Goal: Information Seeking & Learning: Learn about a topic

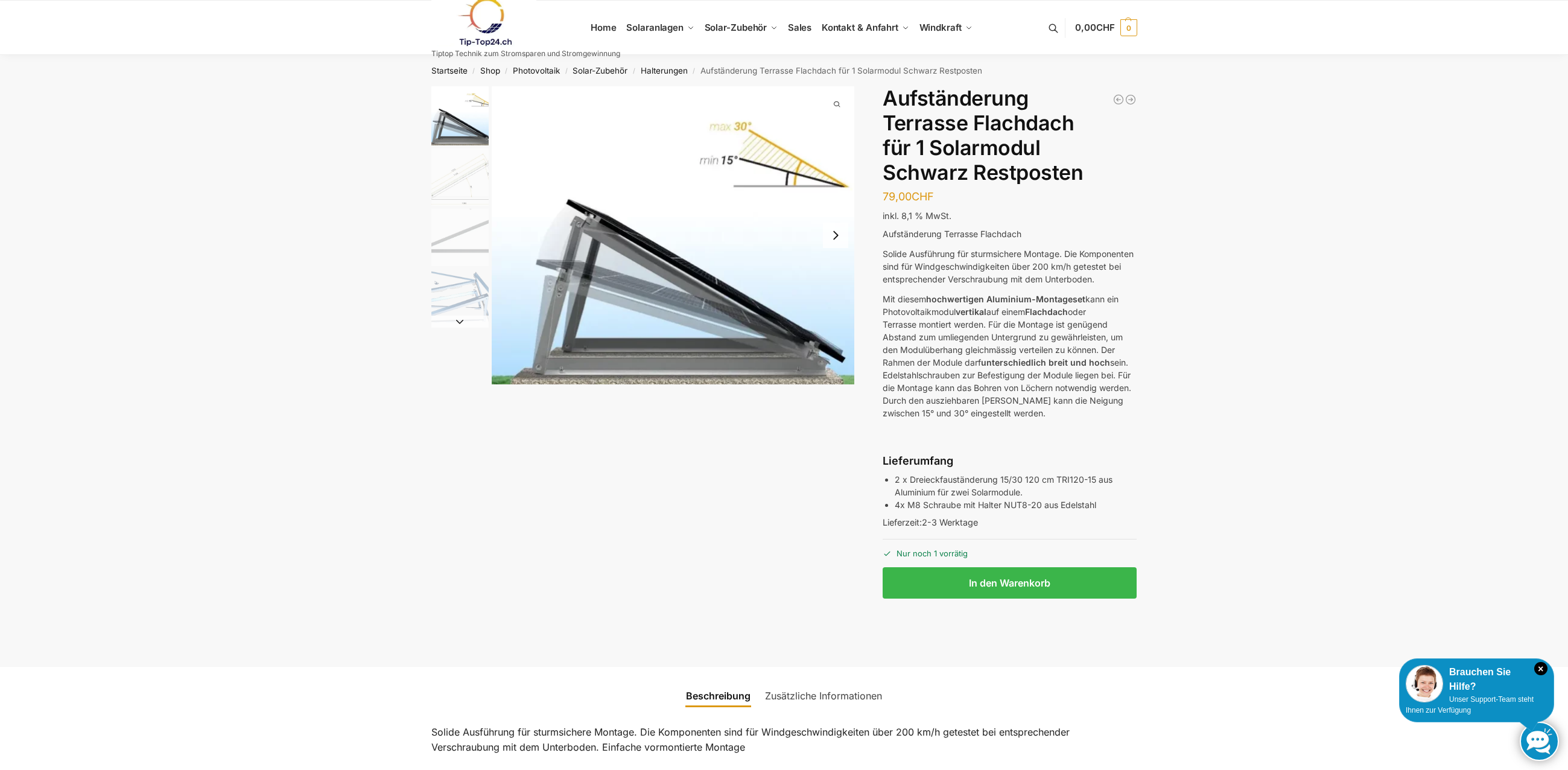
click at [466, 181] on img "2 / 4" at bounding box center [460, 176] width 57 height 57
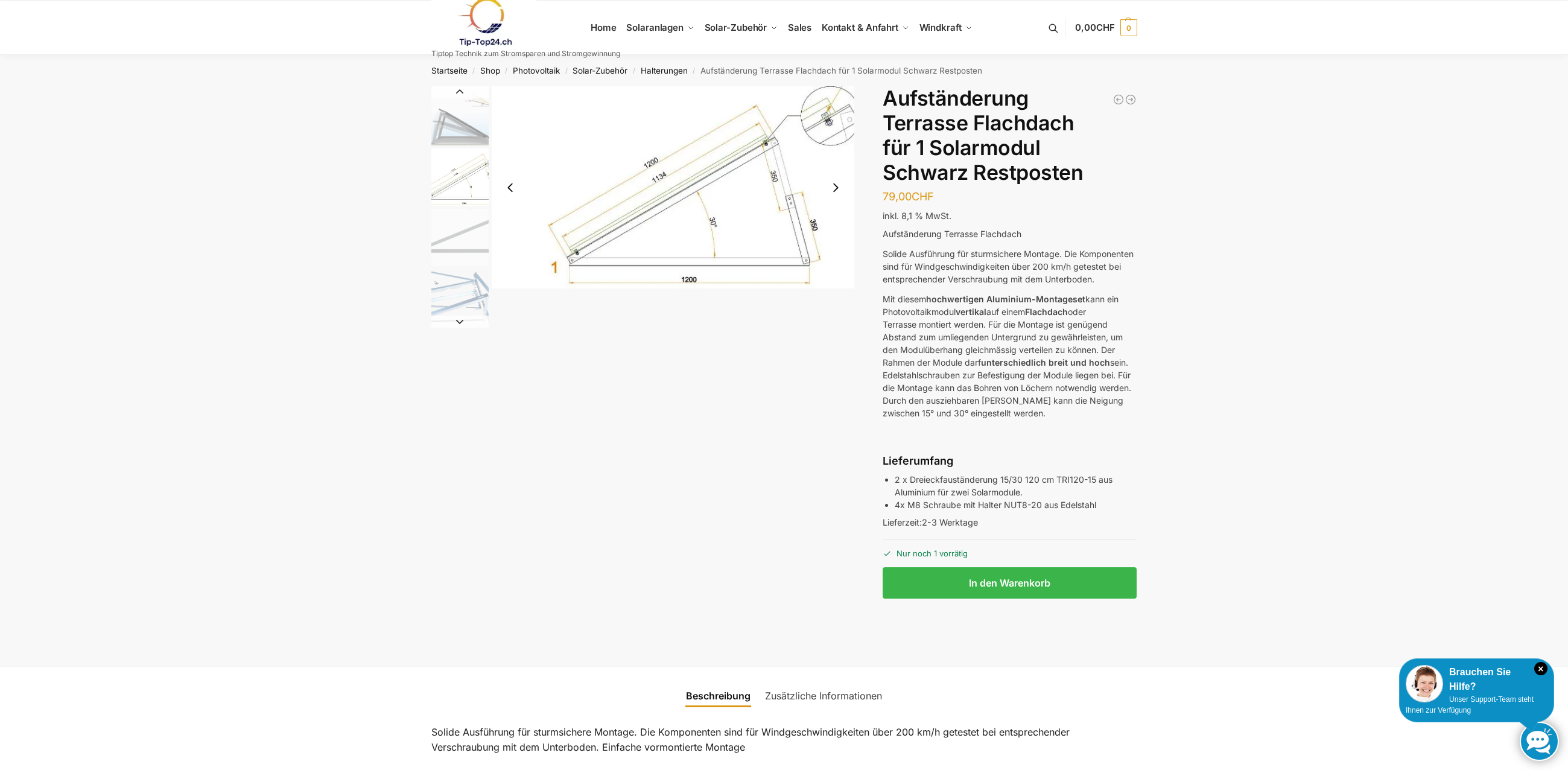
click at [452, 232] on img "3 / 4" at bounding box center [460, 237] width 57 height 57
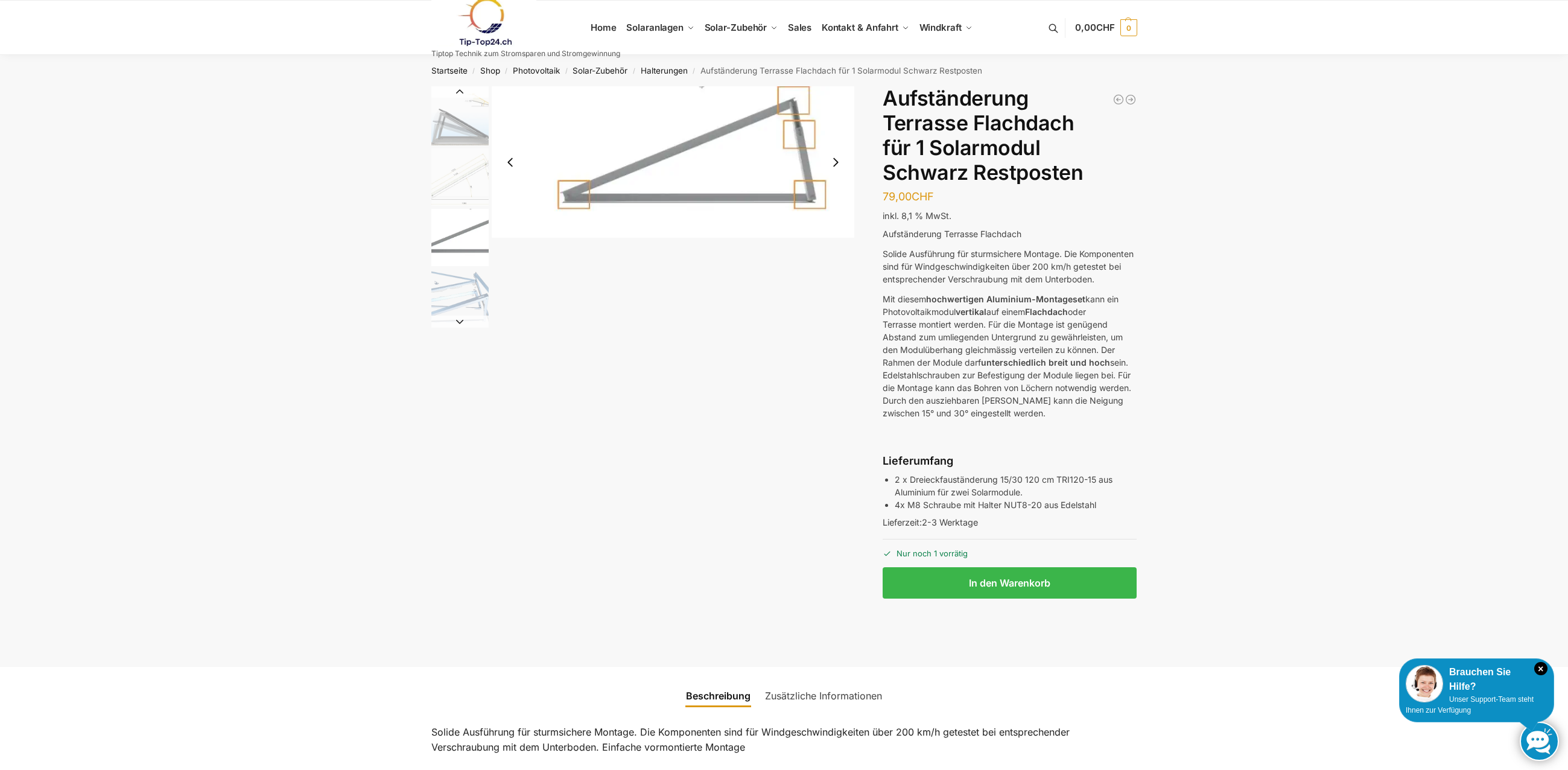
click at [452, 282] on img "4 / 4" at bounding box center [460, 297] width 57 height 57
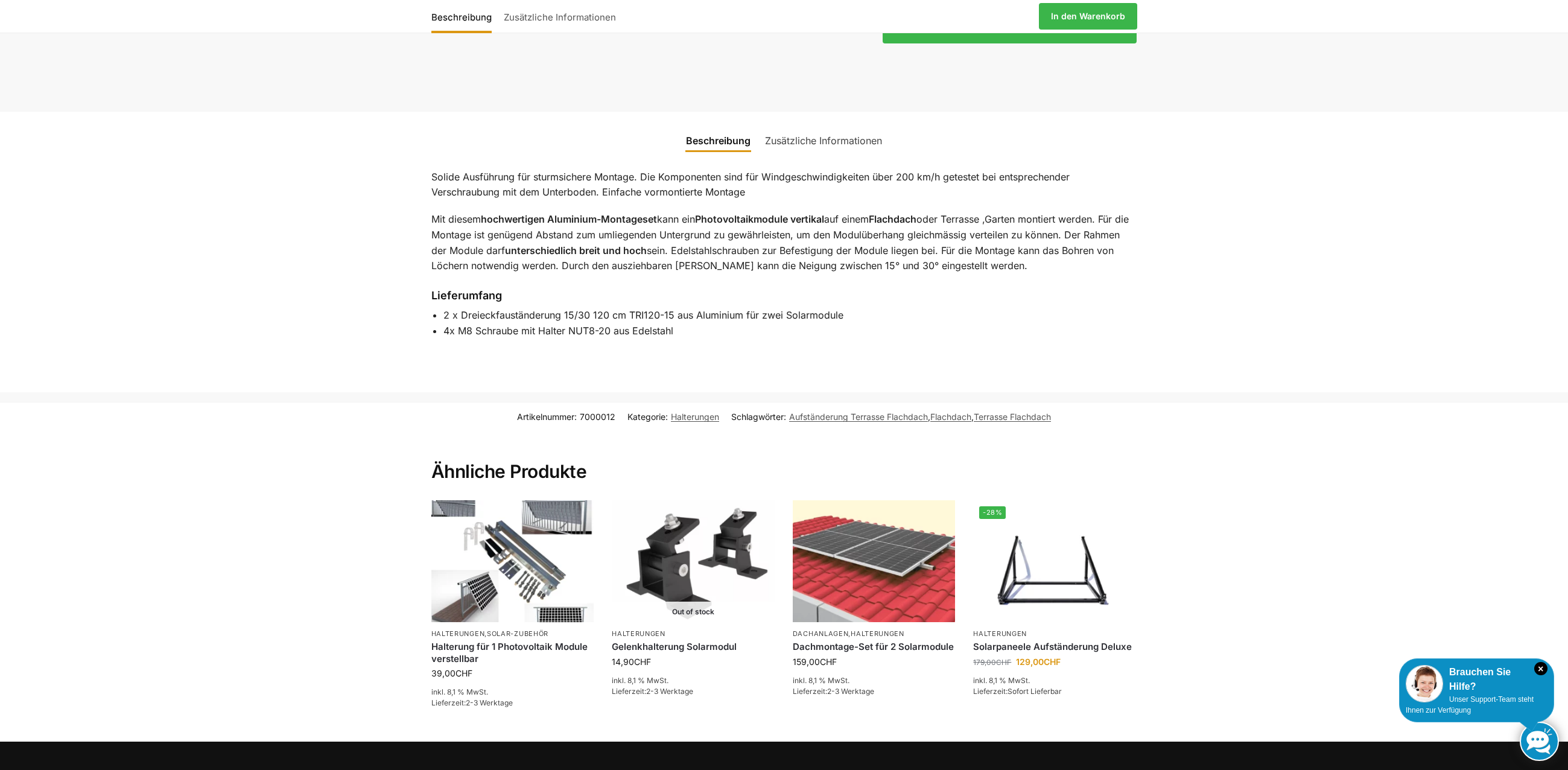
scroll to position [603, 0]
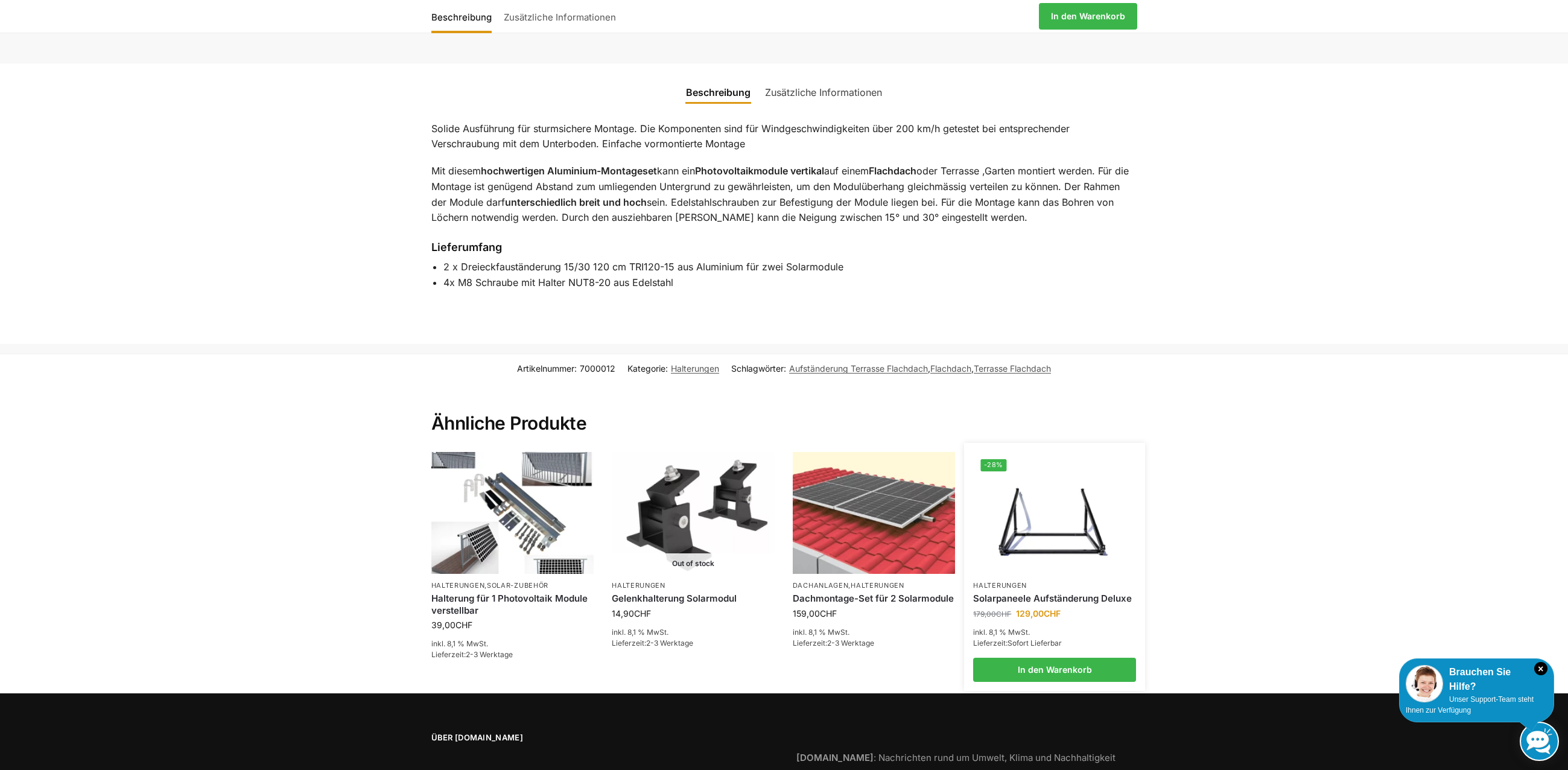
click at [1059, 535] on img at bounding box center [1055, 512] width 160 height 120
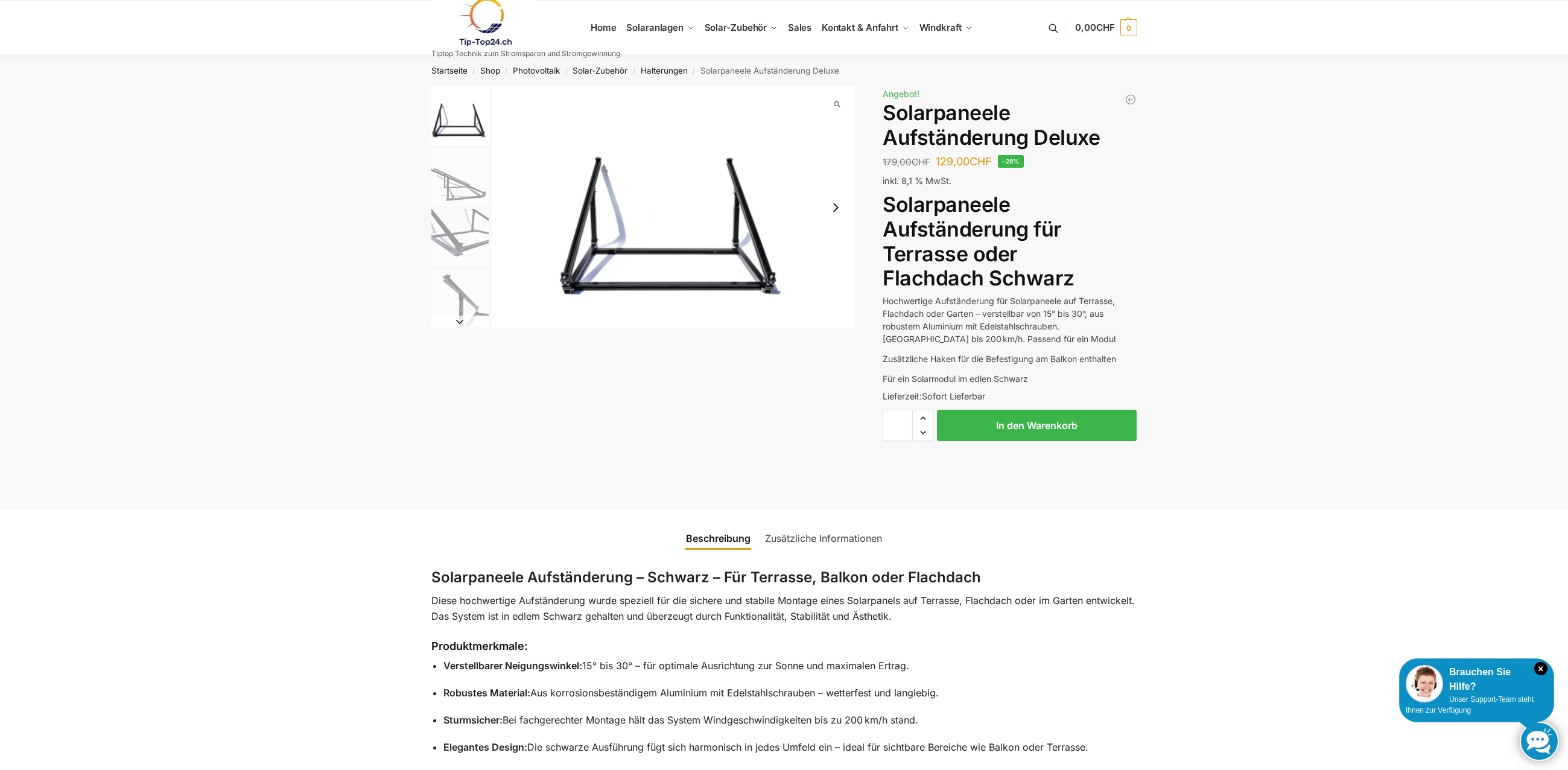
click at [467, 187] on img "2 / 4" at bounding box center [460, 176] width 57 height 57
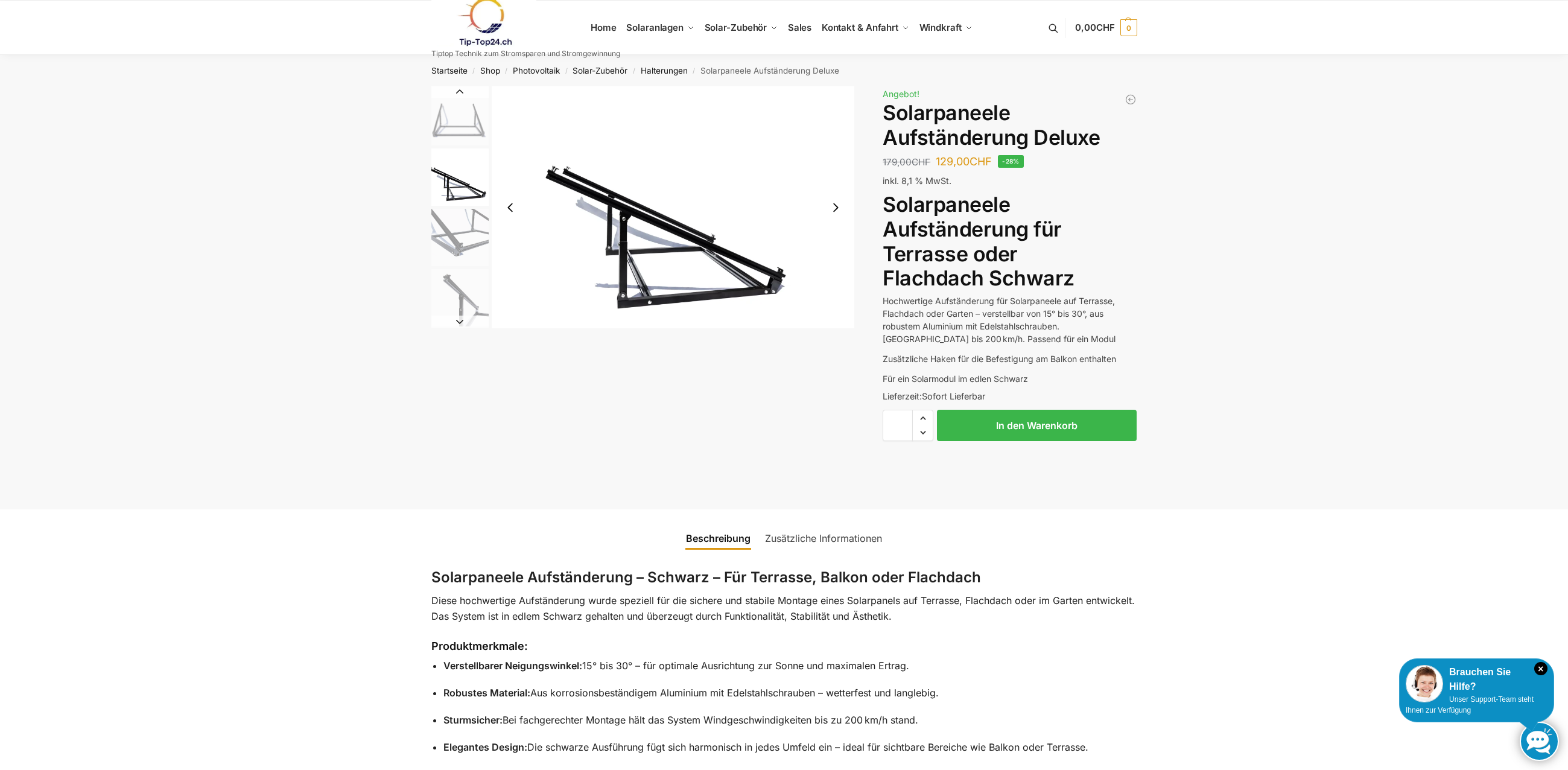
click at [460, 244] on img "3 / 4" at bounding box center [460, 237] width 57 height 57
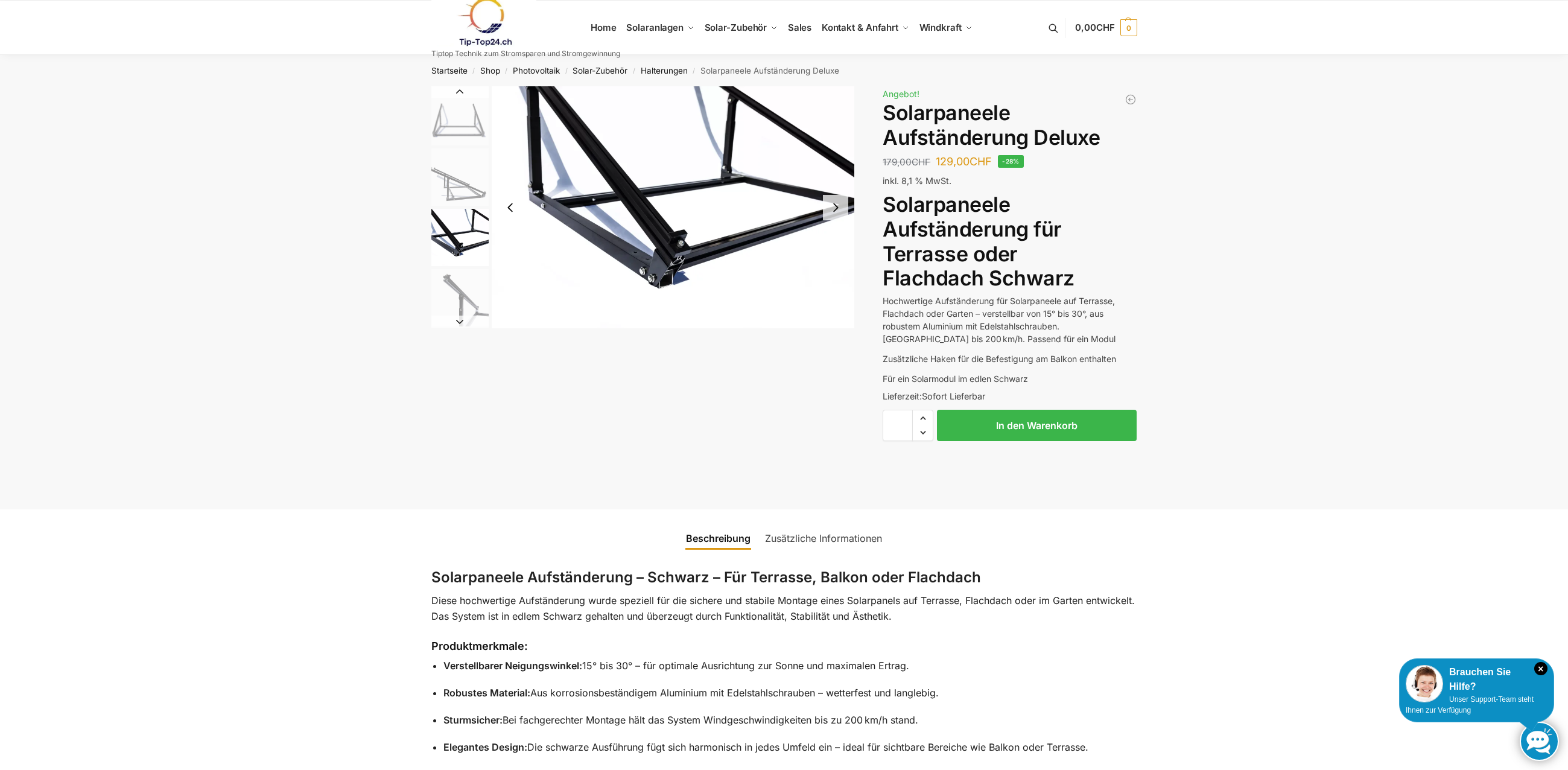
click at [448, 309] on img "4 / 4" at bounding box center [460, 297] width 57 height 57
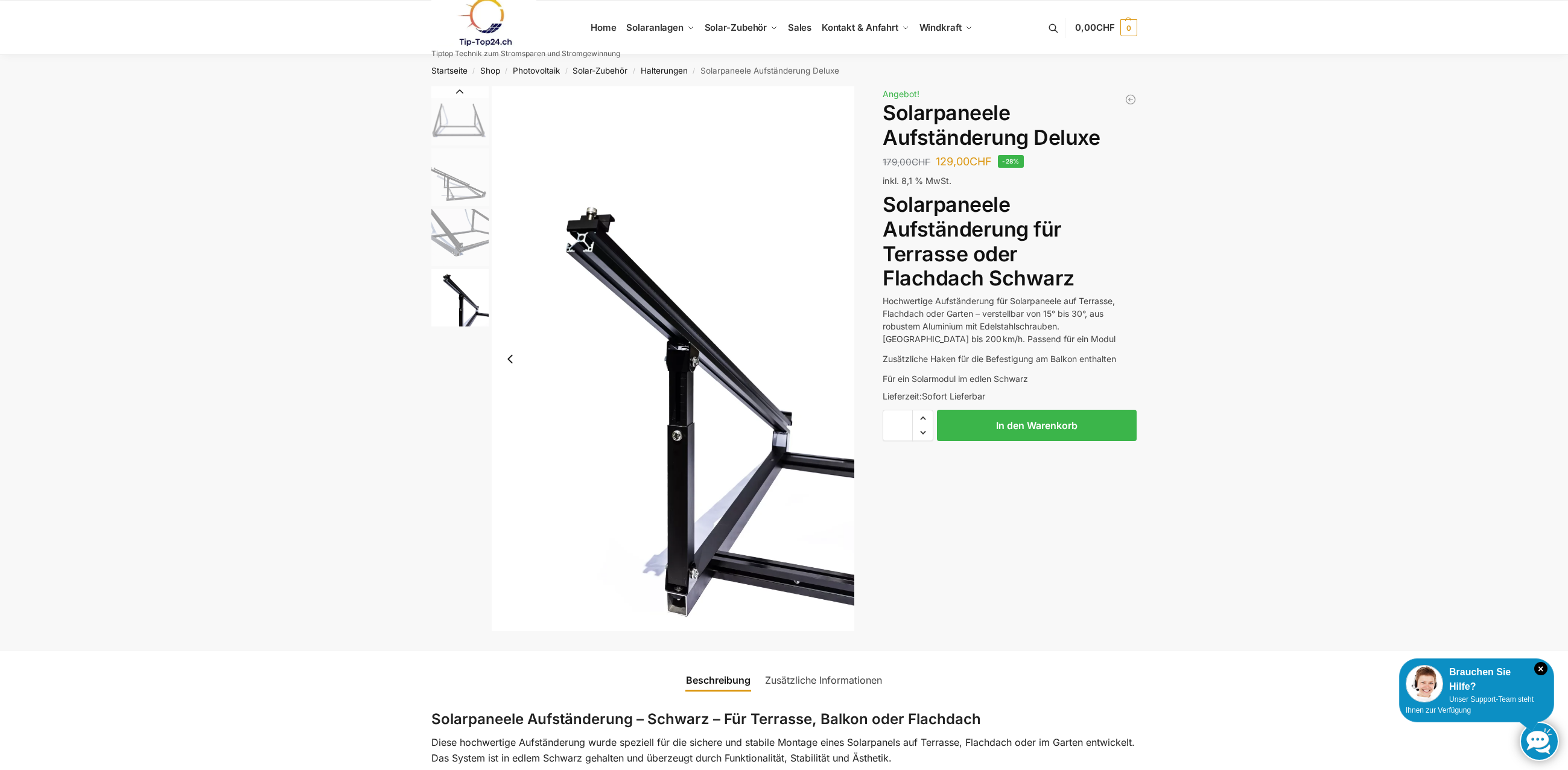
click at [459, 222] on img "3 / 4" at bounding box center [460, 237] width 57 height 57
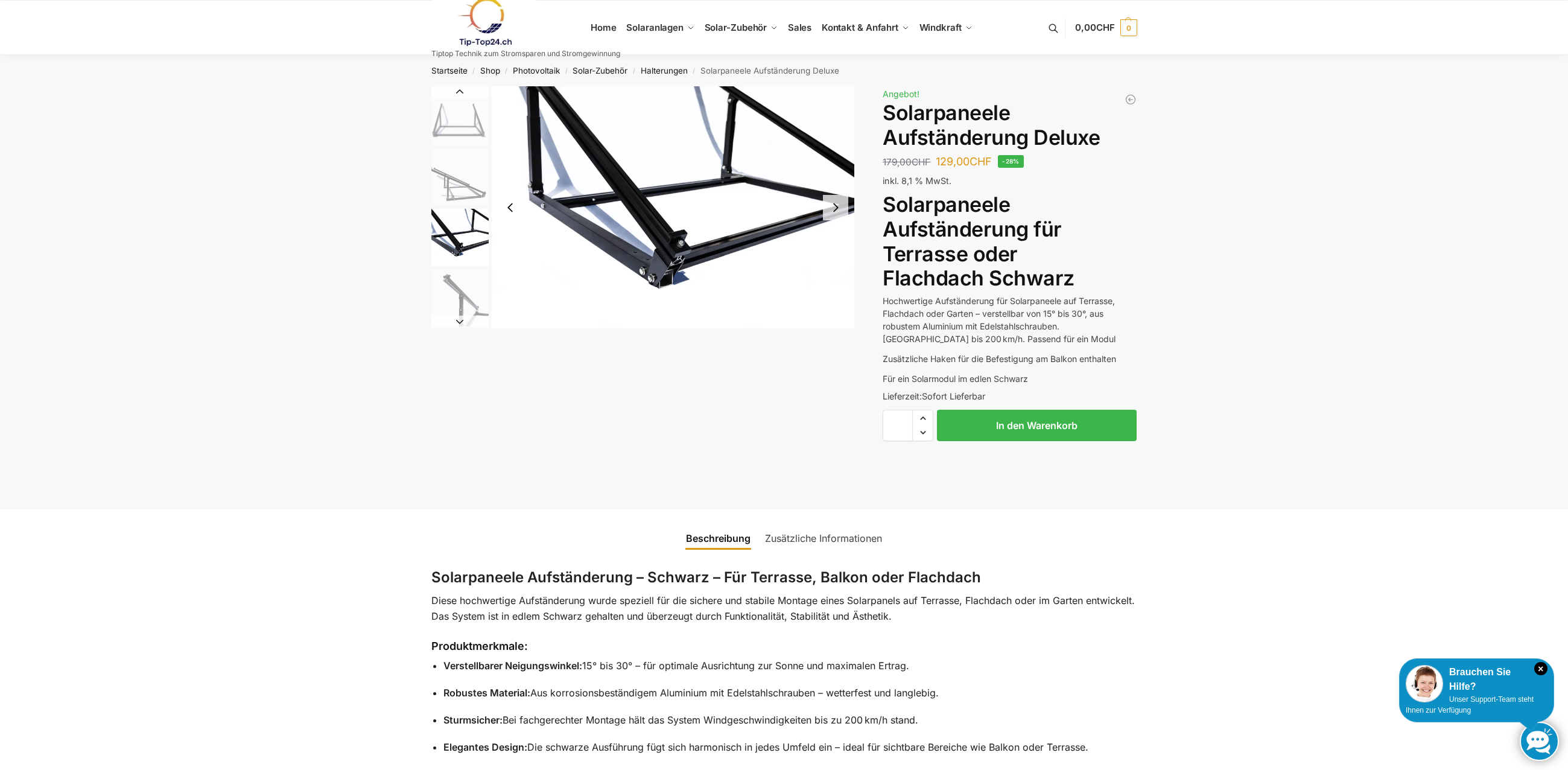
click at [462, 180] on img "2 / 4" at bounding box center [460, 176] width 57 height 57
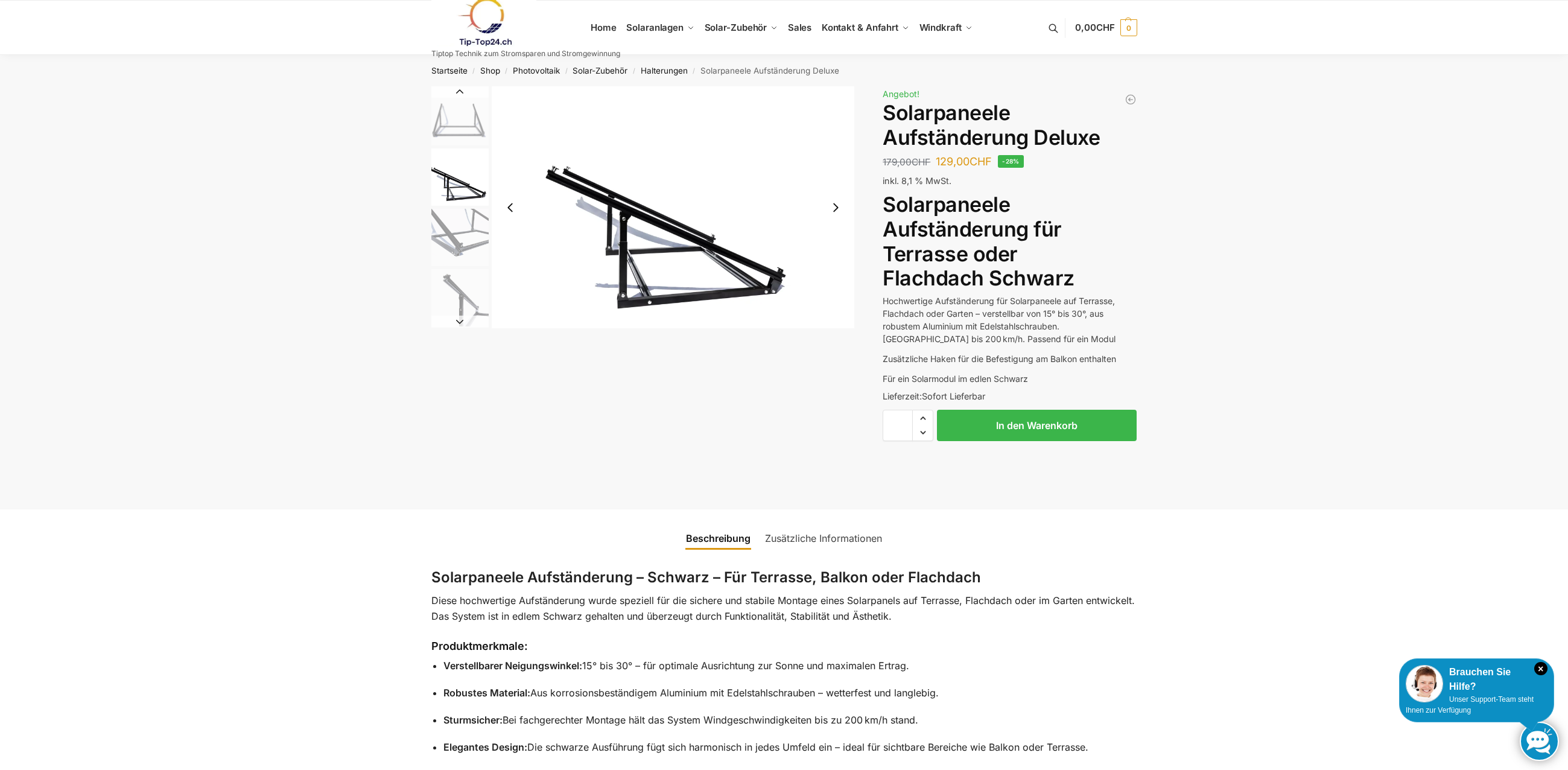
click at [460, 124] on img "1 / 4" at bounding box center [460, 116] width 57 height 59
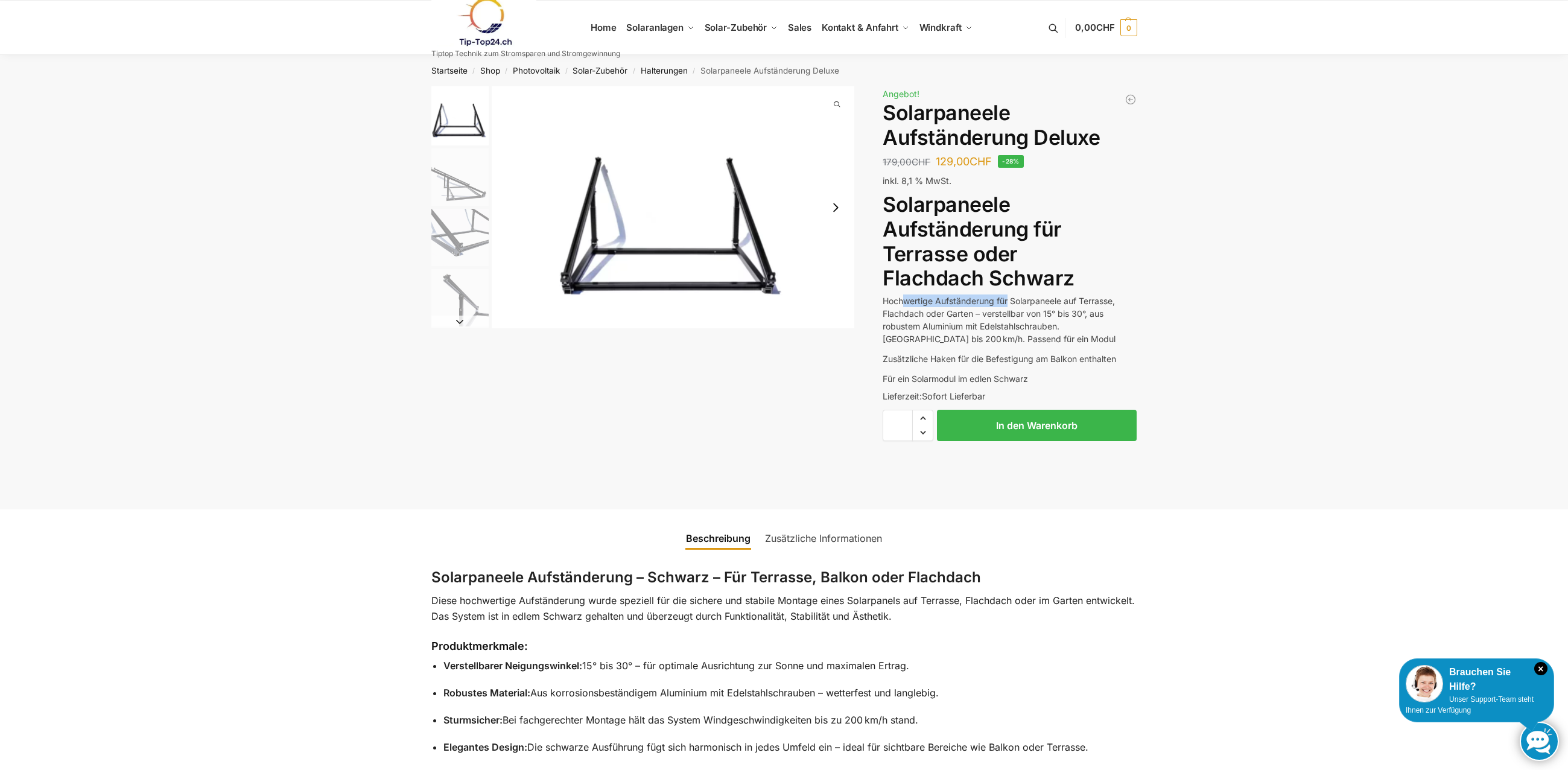
drag, startPoint x: 904, startPoint y: 302, endPoint x: 1012, endPoint y: 305, distance: 108.0
click at [1012, 305] on p "Hochwertige Aufständerung für Solarpaneele auf Terrasse, Flachdach oder Garten …" at bounding box center [1010, 320] width 254 height 51
drag, startPoint x: 1012, startPoint y: 305, endPoint x: 1017, endPoint y: 318, distance: 13.9
click at [1014, 305] on p "Hochwertige Aufständerung für Solarpaneele auf Terrasse, Flachdach oder Garten …" at bounding box center [1010, 320] width 254 height 51
drag, startPoint x: 1024, startPoint y: 338, endPoint x: 920, endPoint y: 301, distance: 110.4
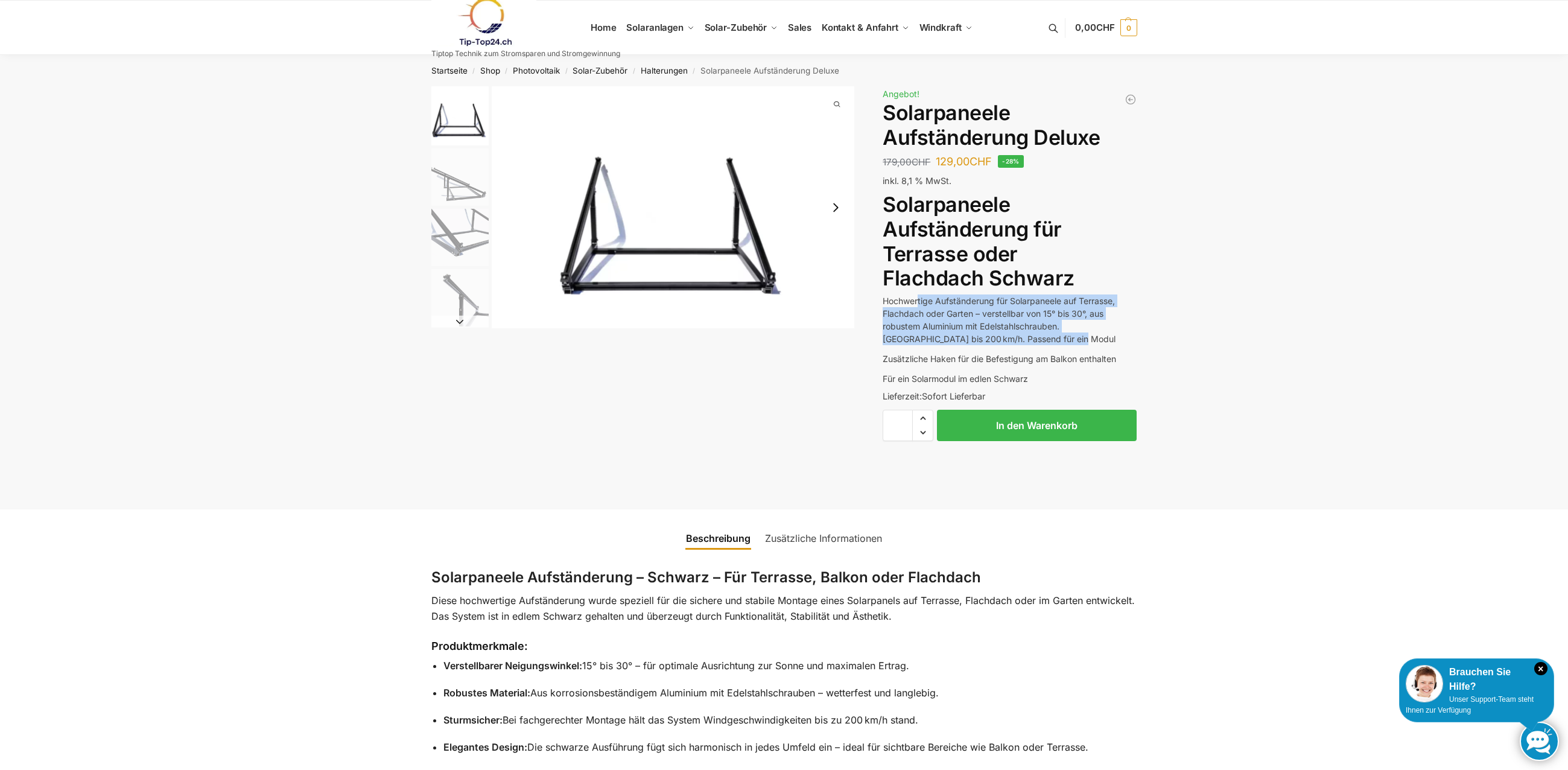
click at [920, 301] on p "Hochwertige Aufständerung für Solarpaneele auf Terrasse, Flachdach oder Garten …" at bounding box center [1010, 320] width 254 height 51
drag, startPoint x: 920, startPoint y: 301, endPoint x: 925, endPoint y: 303, distance: 5.4
click at [920, 301] on p "Hochwertige Aufständerung für Solarpaneele auf Terrasse, Flachdach oder Garten …" at bounding box center [1010, 320] width 254 height 51
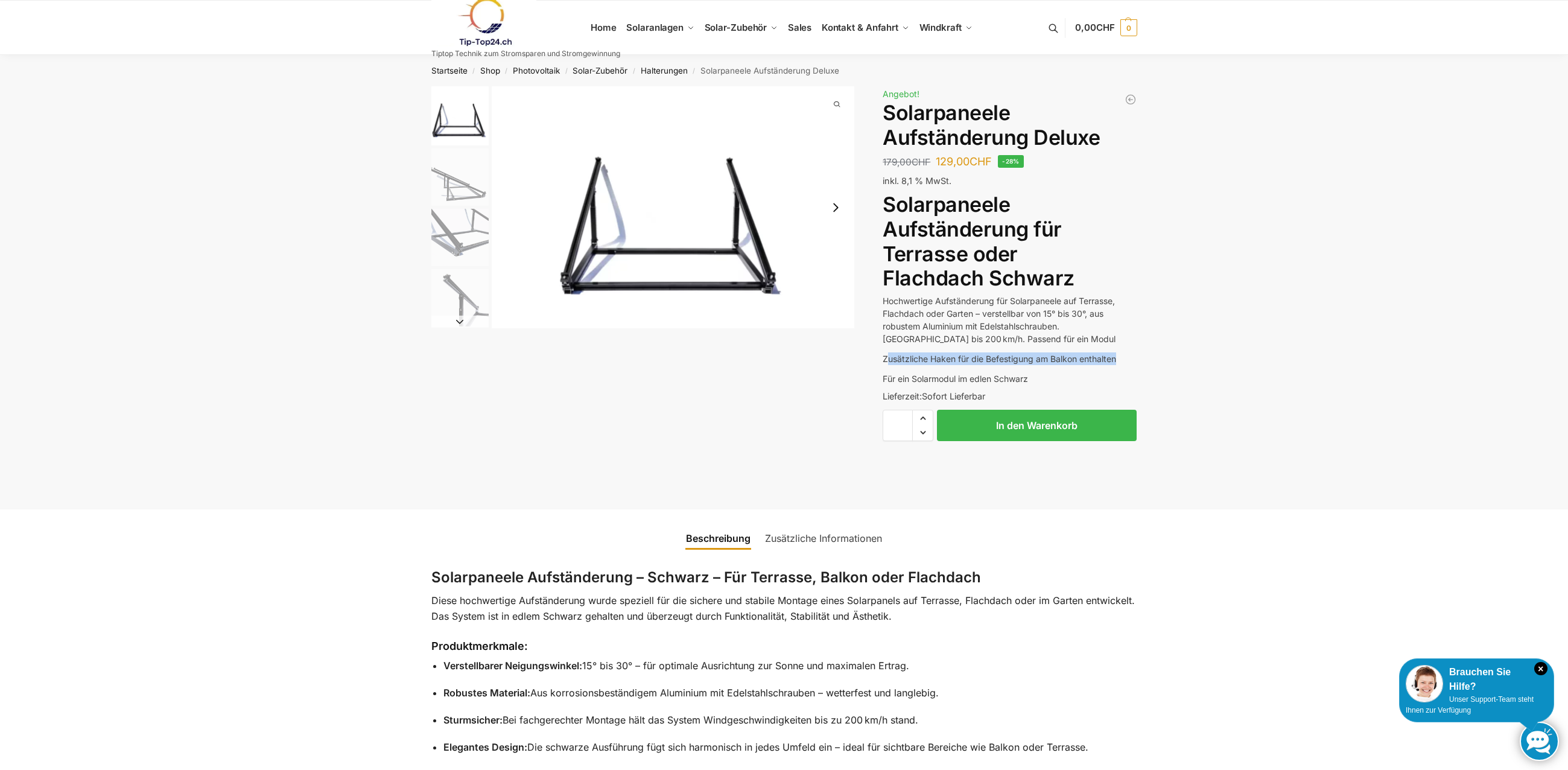
drag, startPoint x: 893, startPoint y: 357, endPoint x: 1116, endPoint y: 364, distance: 223.1
click at [1116, 364] on p "Zusätzliche Haken für die Befestigung am Balkon enthalten" at bounding box center [1010, 359] width 254 height 13
drag, startPoint x: 935, startPoint y: 359, endPoint x: 1111, endPoint y: 356, distance: 176.0
click at [1111, 356] on p "Zusätzliche Haken für die Befestigung am Balkon enthalten" at bounding box center [1010, 359] width 254 height 13
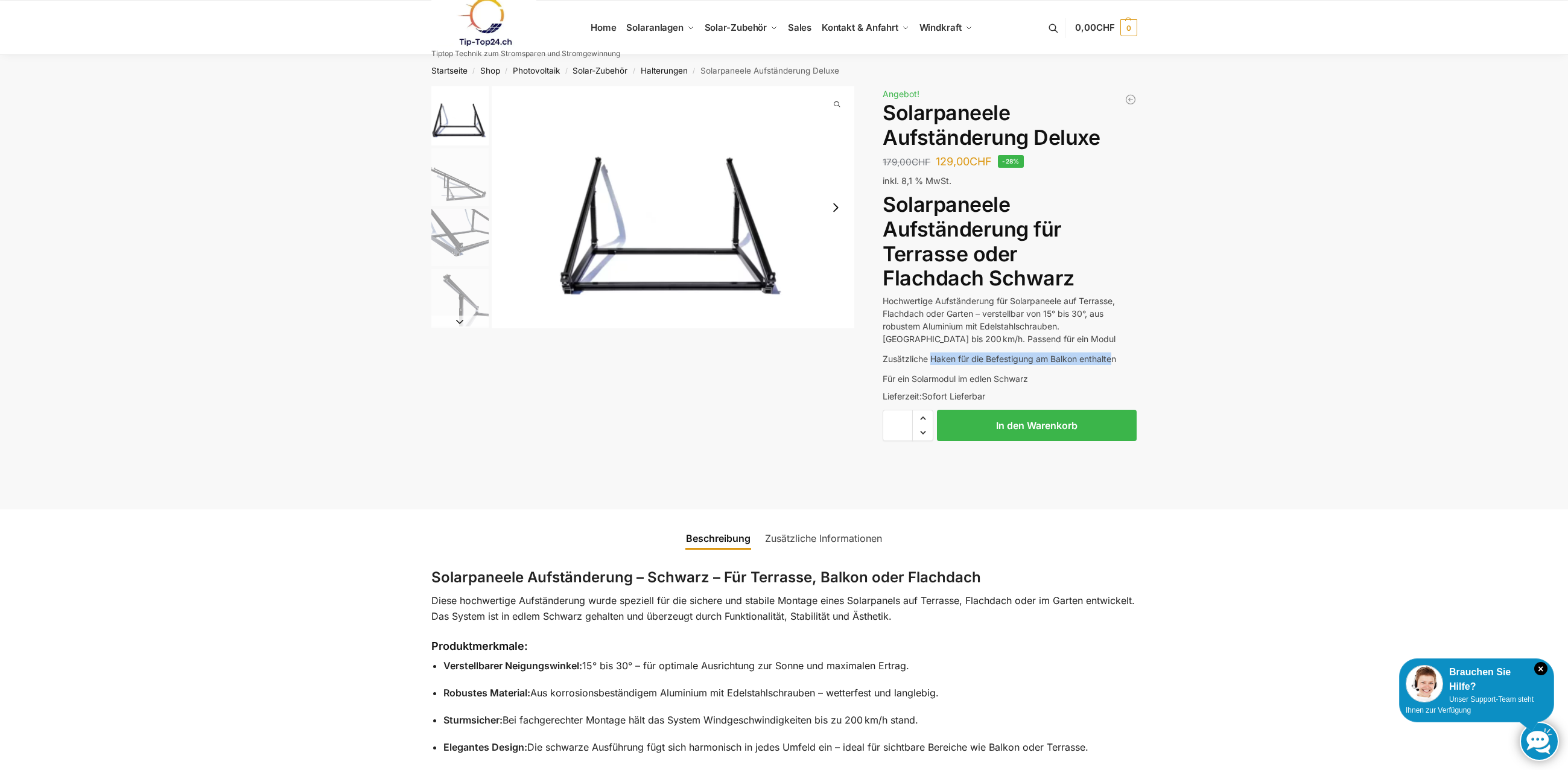
click at [1111, 356] on p "Zusätzliche Haken für die Befestigung am Balkon enthalten" at bounding box center [1010, 359] width 254 height 13
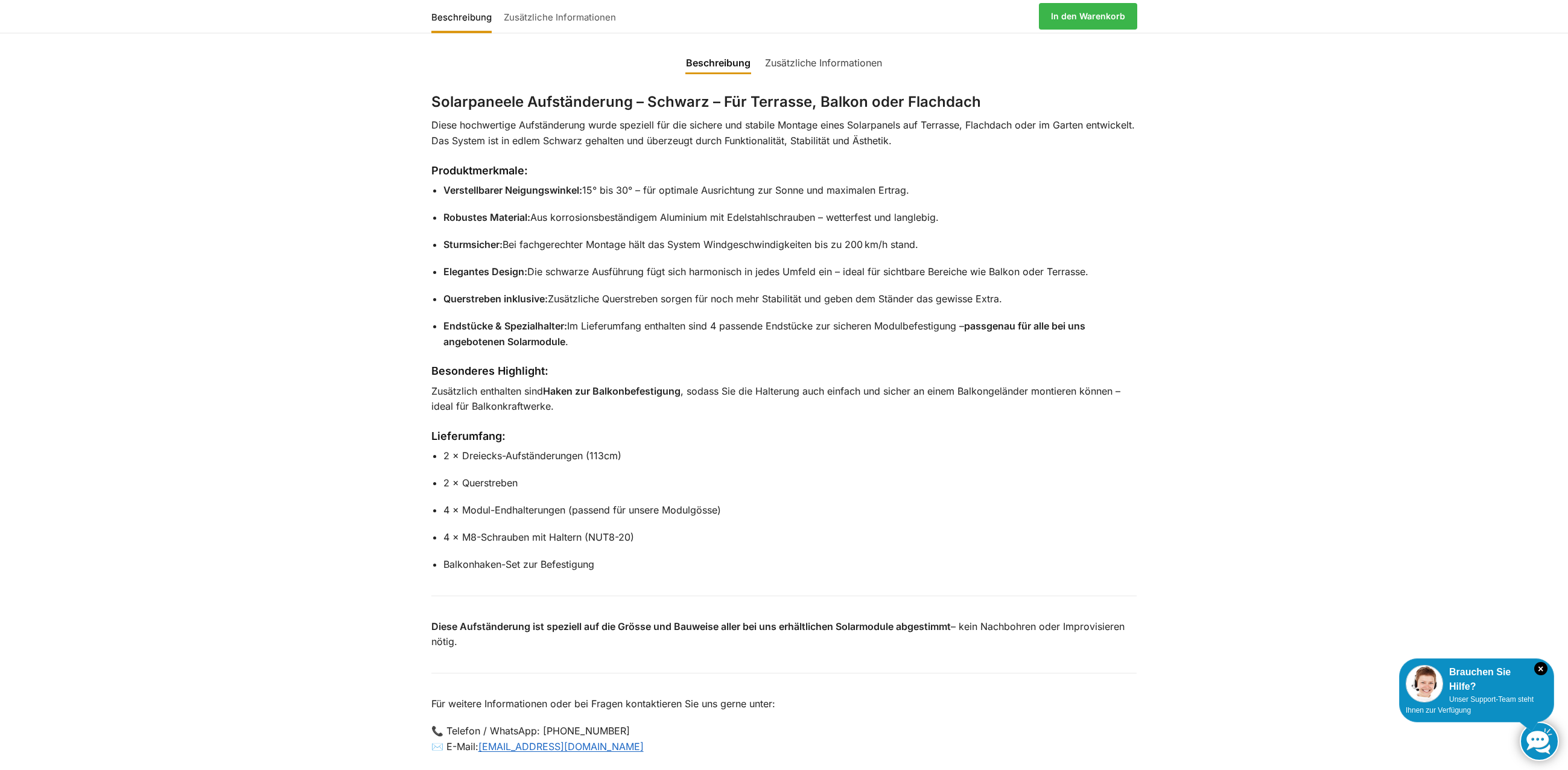
scroll to position [482, 0]
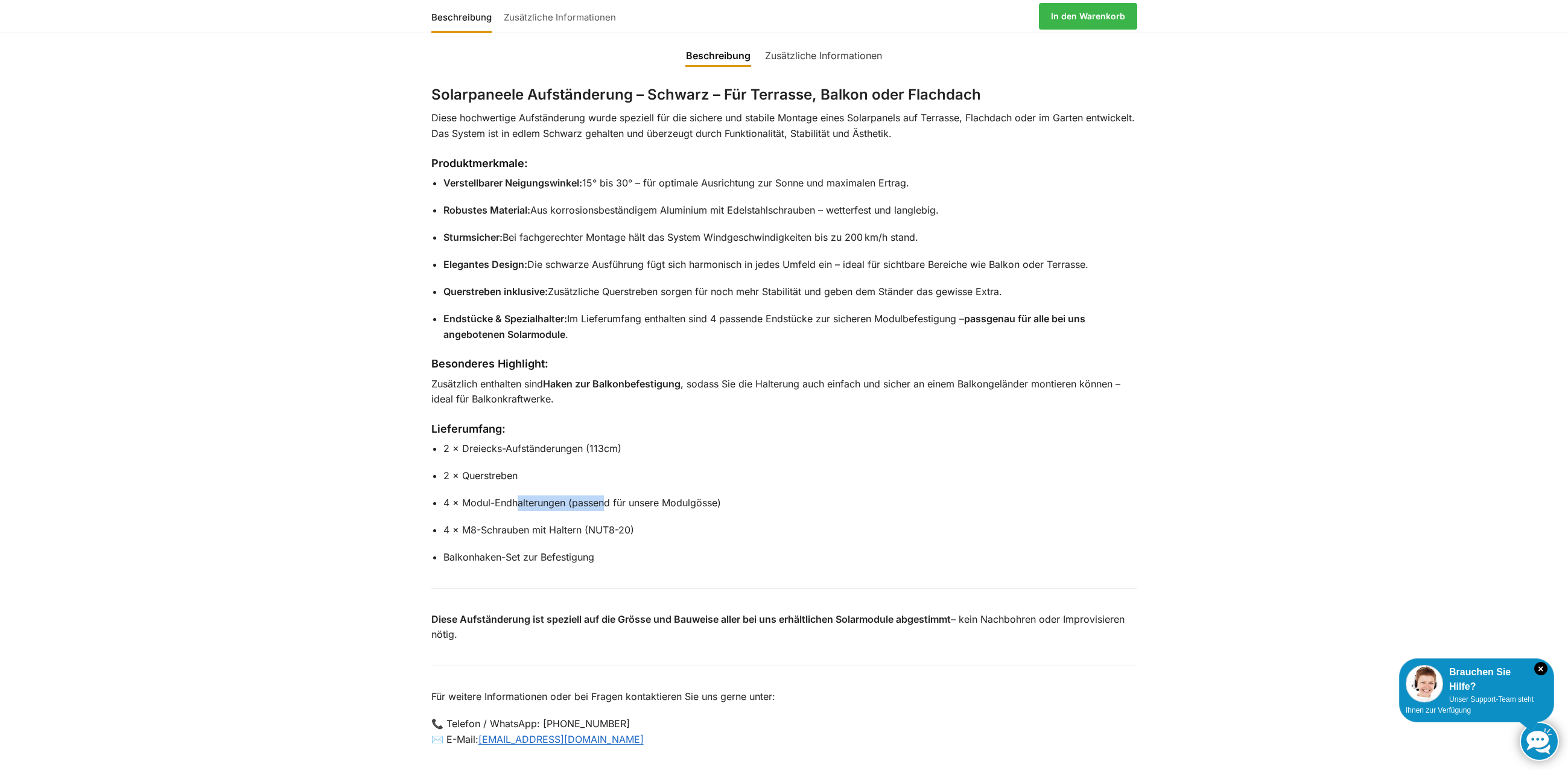
drag, startPoint x: 606, startPoint y: 501, endPoint x: 634, endPoint y: 501, distance: 28.0
click at [634, 501] on p "4 × Modul-Endhalterungen (passend für unsere Modulgösse)" at bounding box center [790, 503] width 694 height 16
drag, startPoint x: 634, startPoint y: 501, endPoint x: 643, endPoint y: 502, distance: 9.1
click at [643, 502] on p "4 × Modul-Endhalterungen (passend für unsere Modulgösse)" at bounding box center [790, 503] width 694 height 16
drag, startPoint x: 540, startPoint y: 523, endPoint x: 611, endPoint y: 524, distance: 71.0
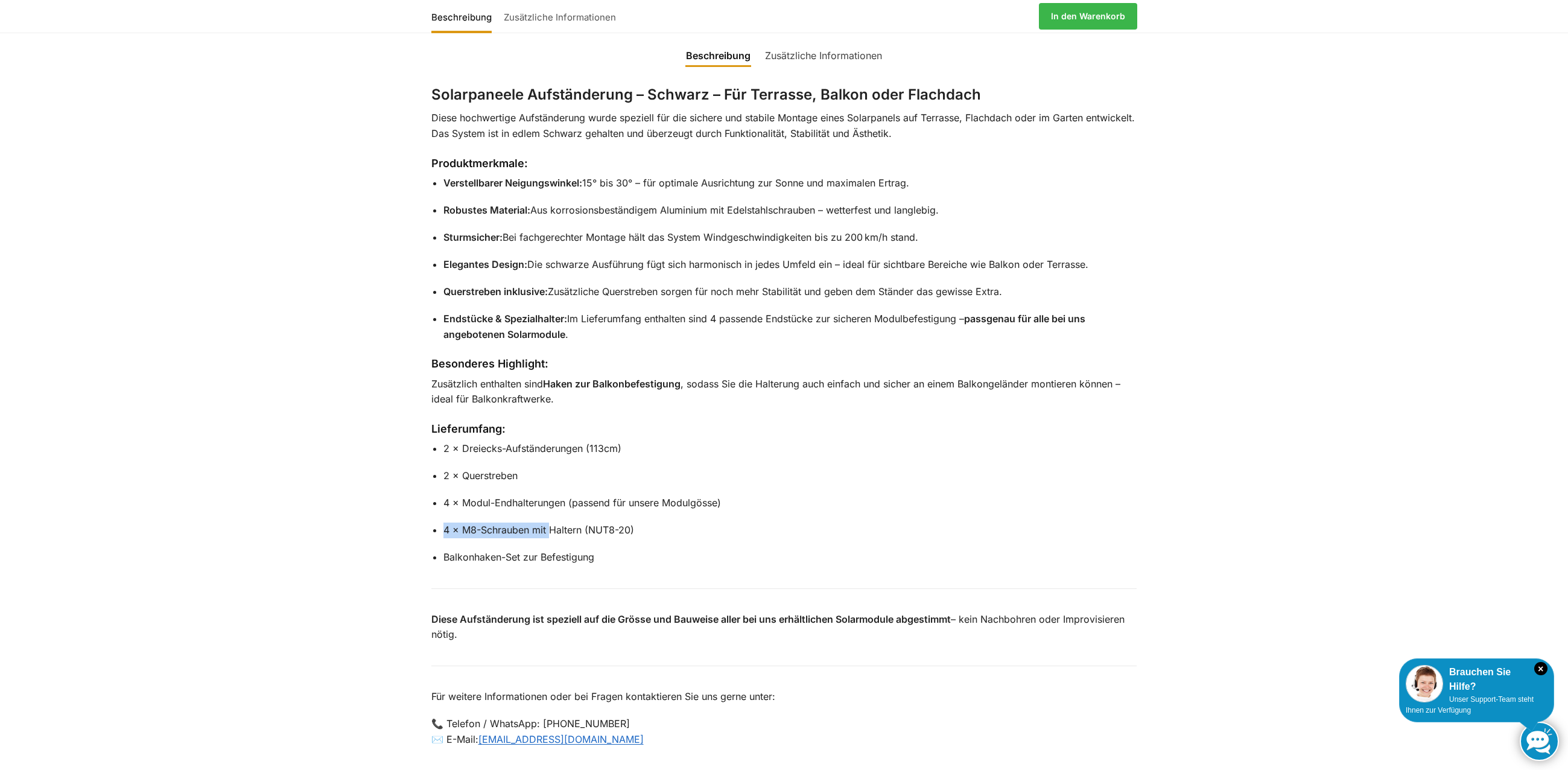
click at [570, 524] on ul "2 × Dreiecks-Aufständerungen (113cm) 2 × Querstreben 4 × Modul-Endhalterungen (…" at bounding box center [790, 503] width 694 height 124
drag, startPoint x: 611, startPoint y: 524, endPoint x: 624, endPoint y: 518, distance: 14.3
click at [611, 524] on p "4 × M8-Schrauben mit Haltern (NUT8-20)" at bounding box center [790, 530] width 694 height 16
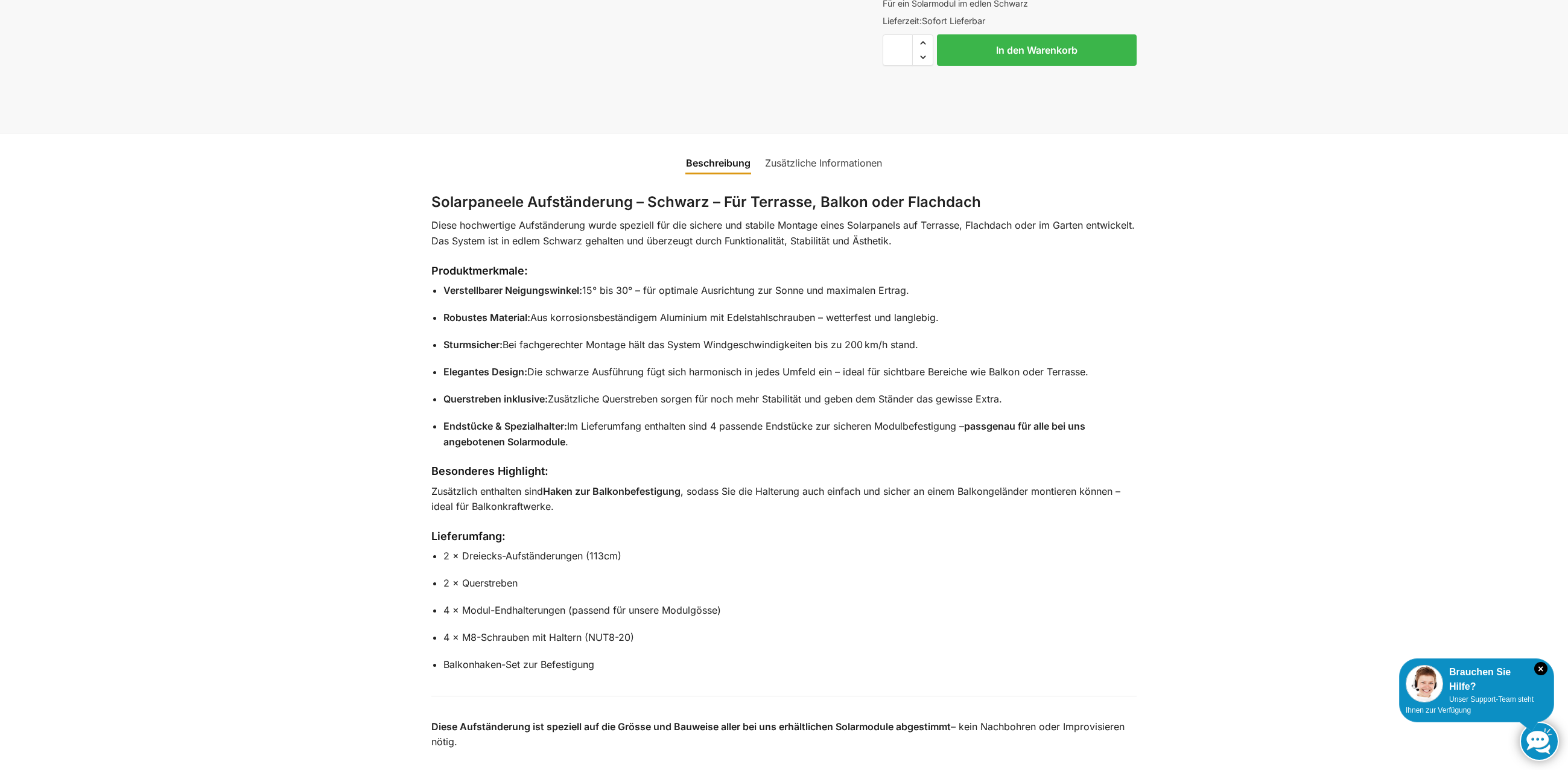
scroll to position [0, 0]
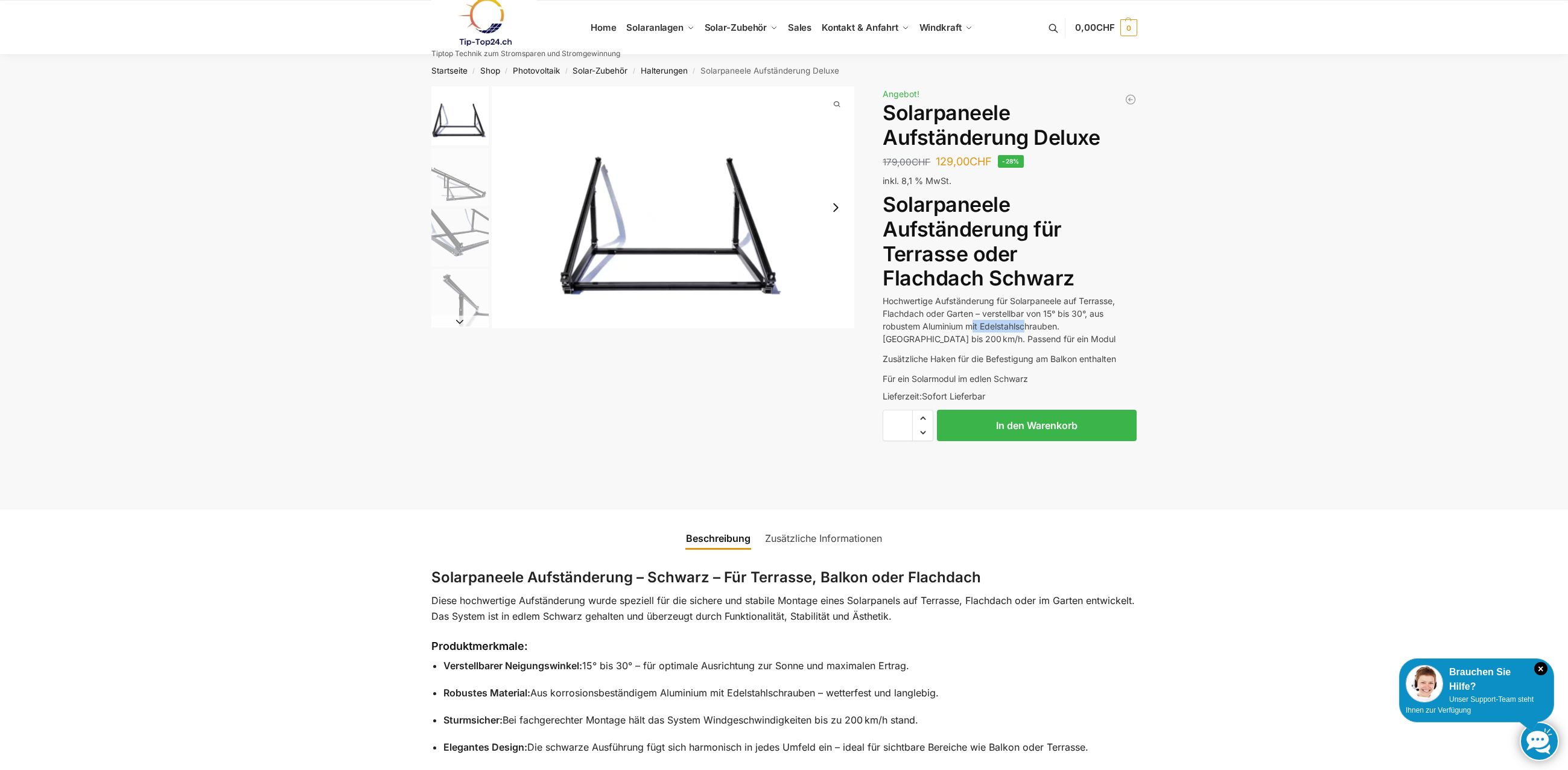
drag, startPoint x: 975, startPoint y: 320, endPoint x: 1031, endPoint y: 330, distance: 56.9
click at [1031, 330] on p "Hochwertige Aufständerung für Solarpaneele auf Terrasse, Flachdach oder Garten …" at bounding box center [1010, 320] width 254 height 51
drag, startPoint x: 945, startPoint y: 338, endPoint x: 996, endPoint y: 339, distance: 51.0
click at [996, 339] on p "Hochwertige Aufständerung für Solarpaneele auf Terrasse, Flachdach oder Garten …" at bounding box center [1010, 320] width 254 height 51
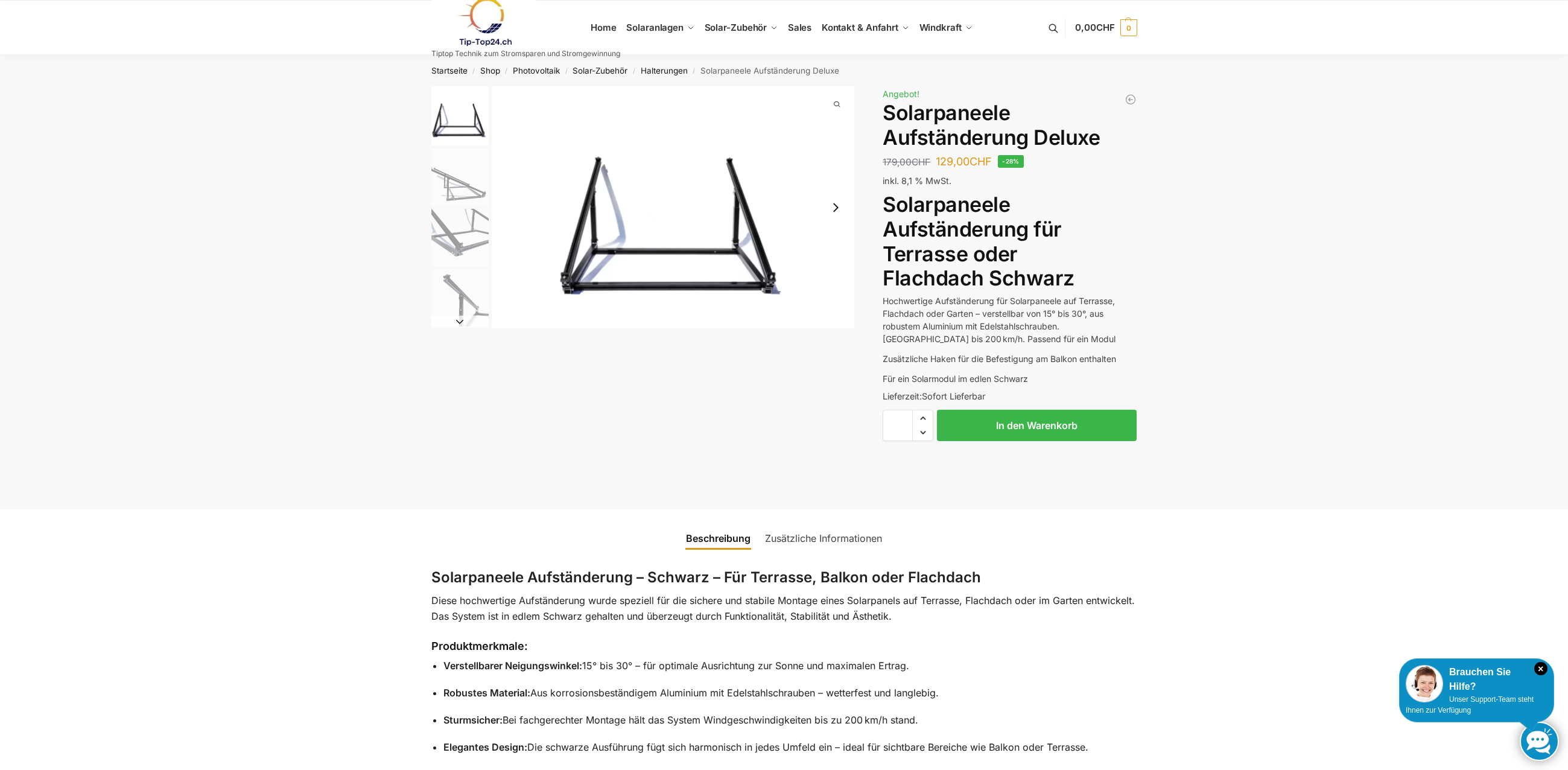
drag, startPoint x: 996, startPoint y: 339, endPoint x: 1005, endPoint y: 339, distance: 9.0
click at [1011, 339] on p "Hochwertige Aufständerung für Solarpaneele auf Terrasse, Flachdach oder Garten …" at bounding box center [1010, 320] width 254 height 51
click at [774, 278] on img "1 / 4" at bounding box center [673, 207] width 363 height 242
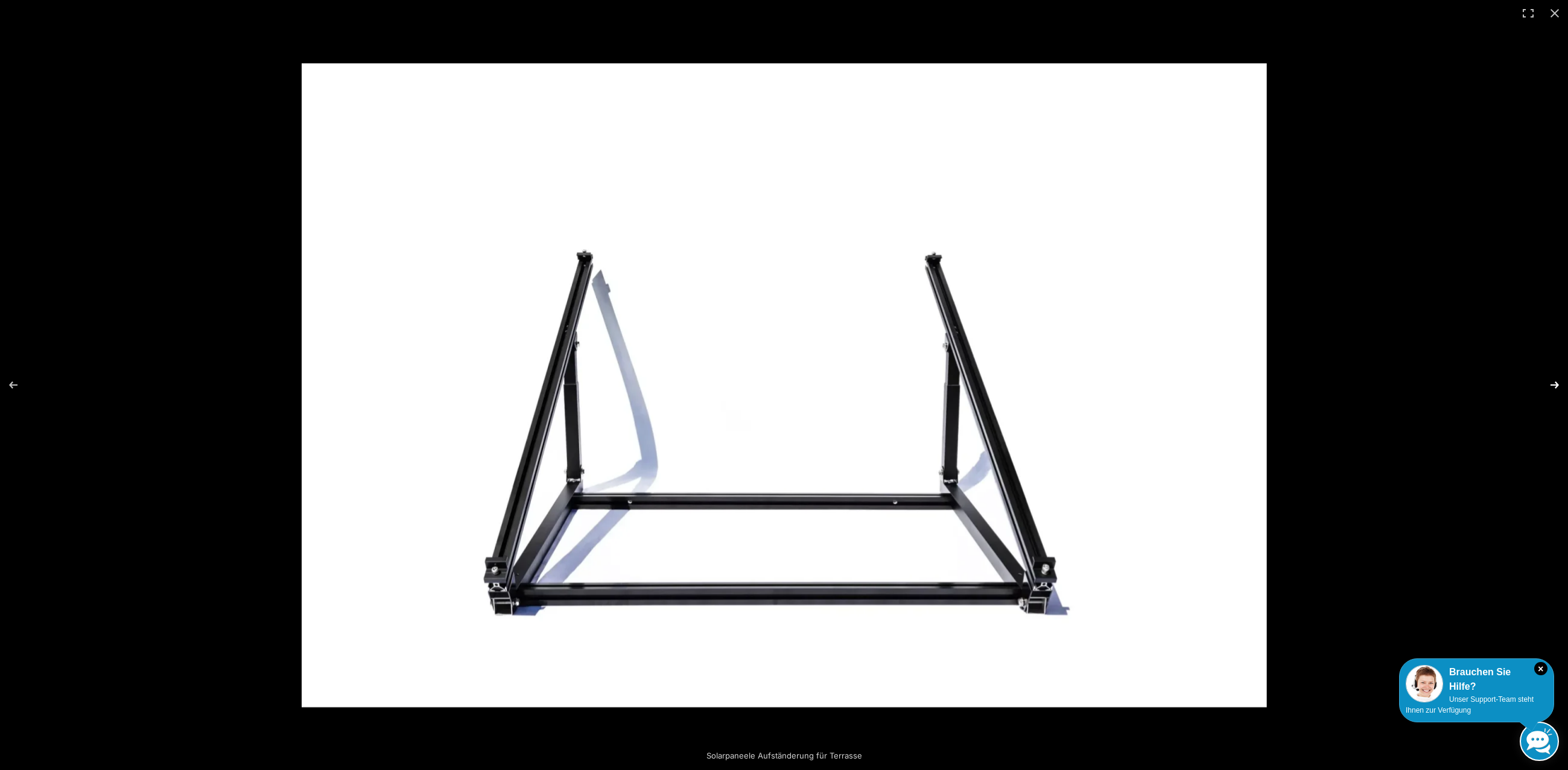
click at [1550, 384] on button "Next (arrow right)" at bounding box center [1547, 385] width 42 height 60
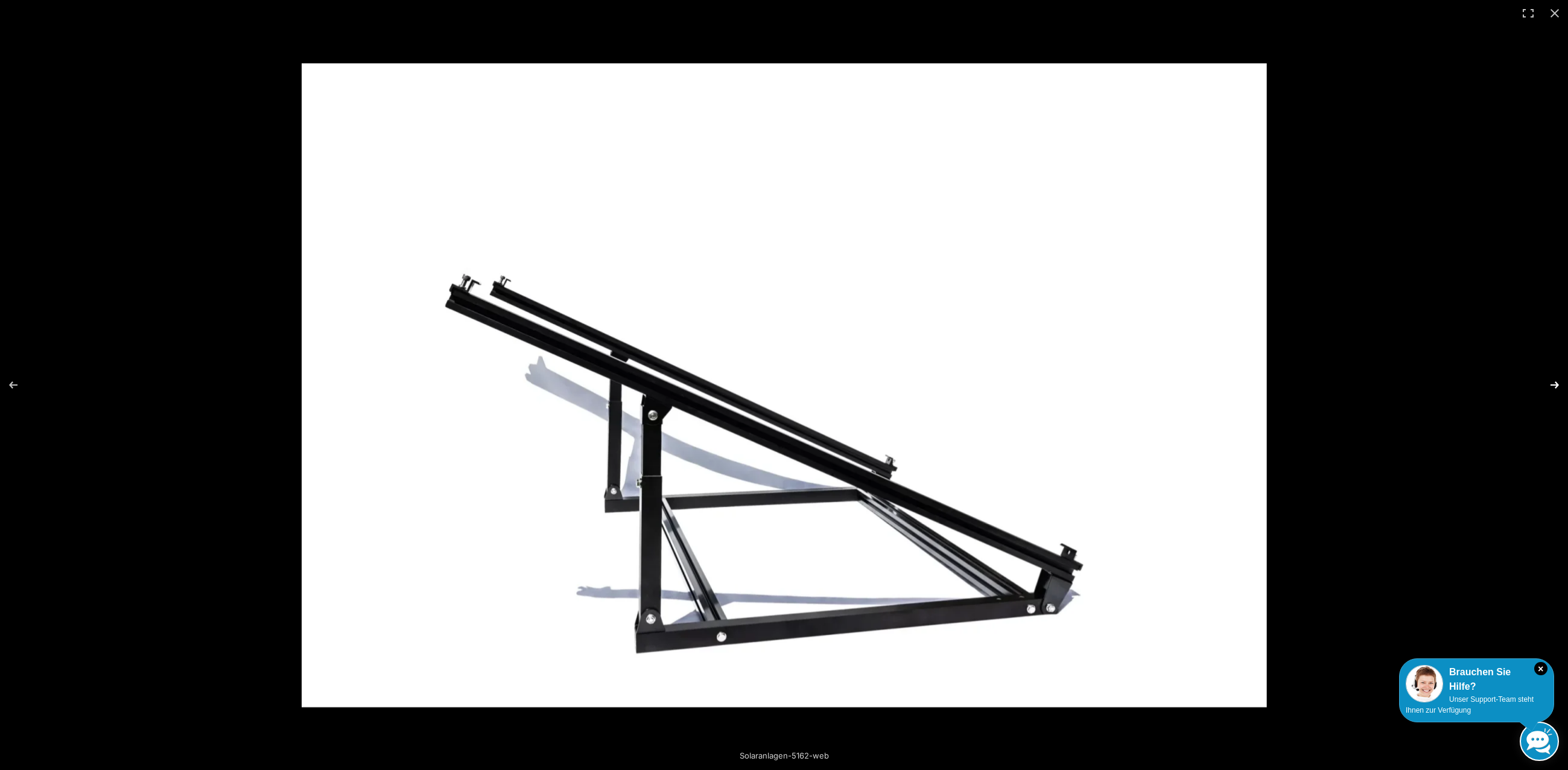
click at [1550, 382] on button "Next (arrow right)" at bounding box center [1547, 385] width 42 height 60
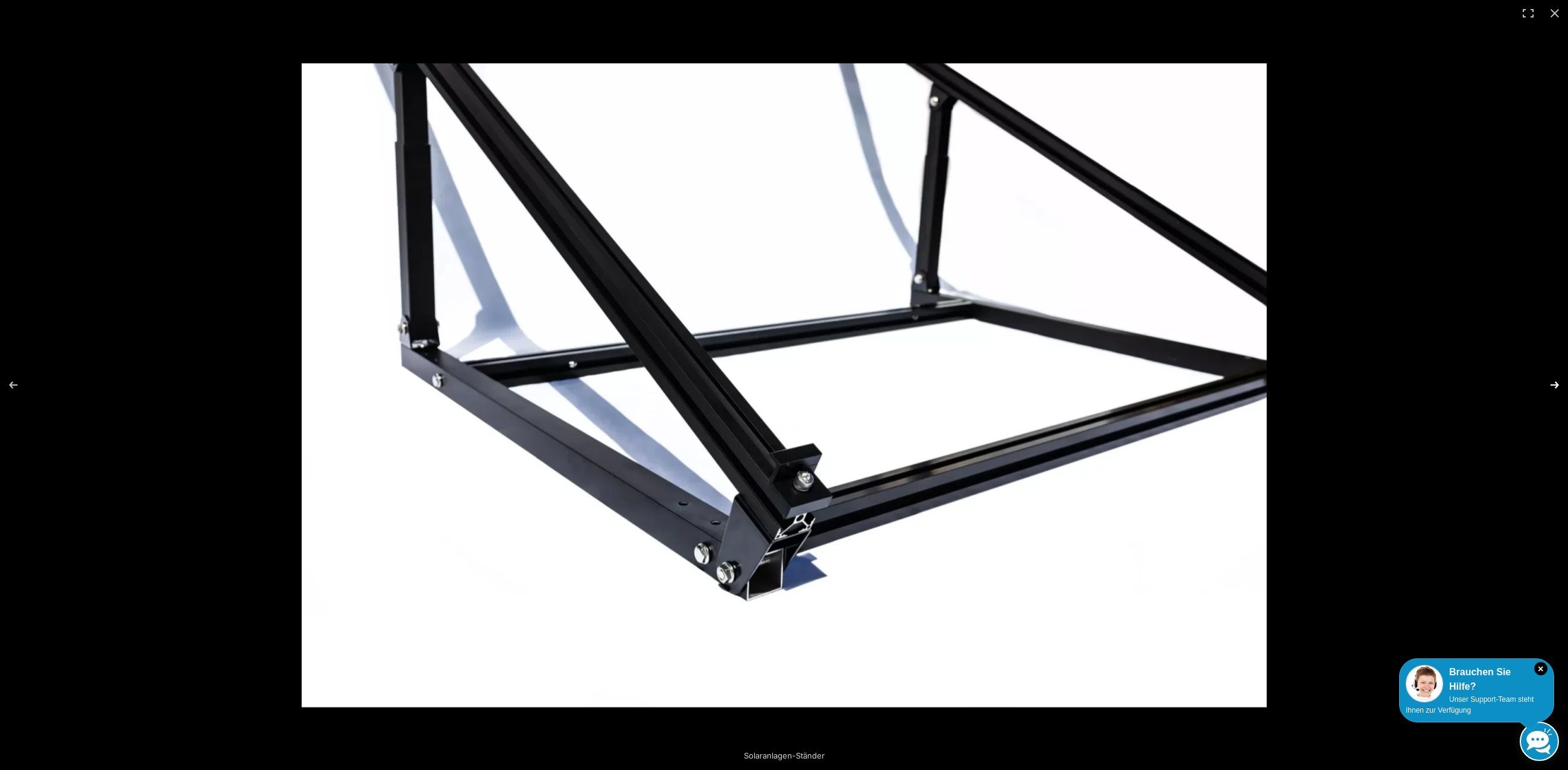
click at [1550, 382] on button "Next (arrow right)" at bounding box center [1547, 385] width 42 height 60
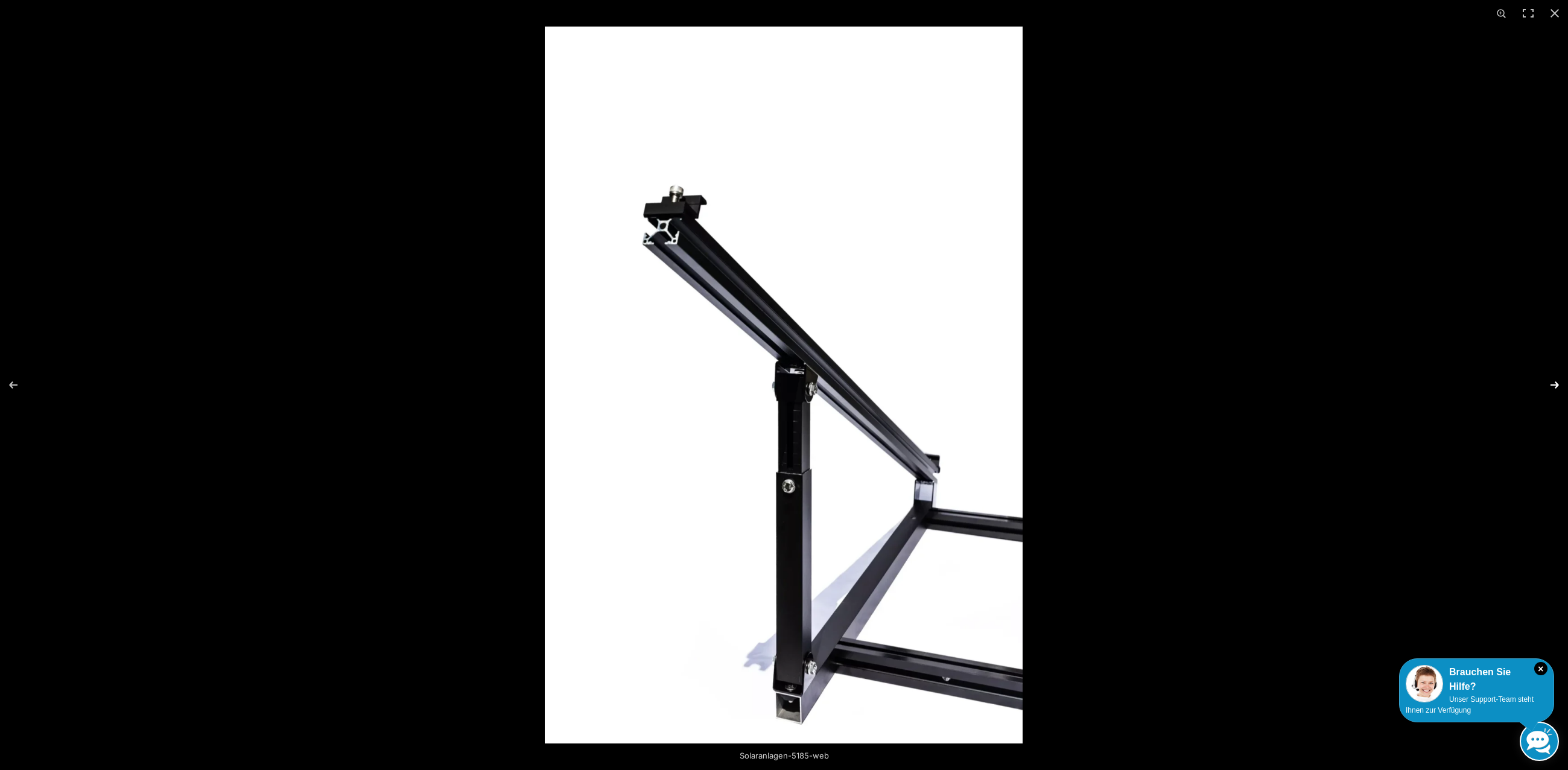
click at [1550, 382] on button "Next (arrow right)" at bounding box center [1547, 385] width 42 height 60
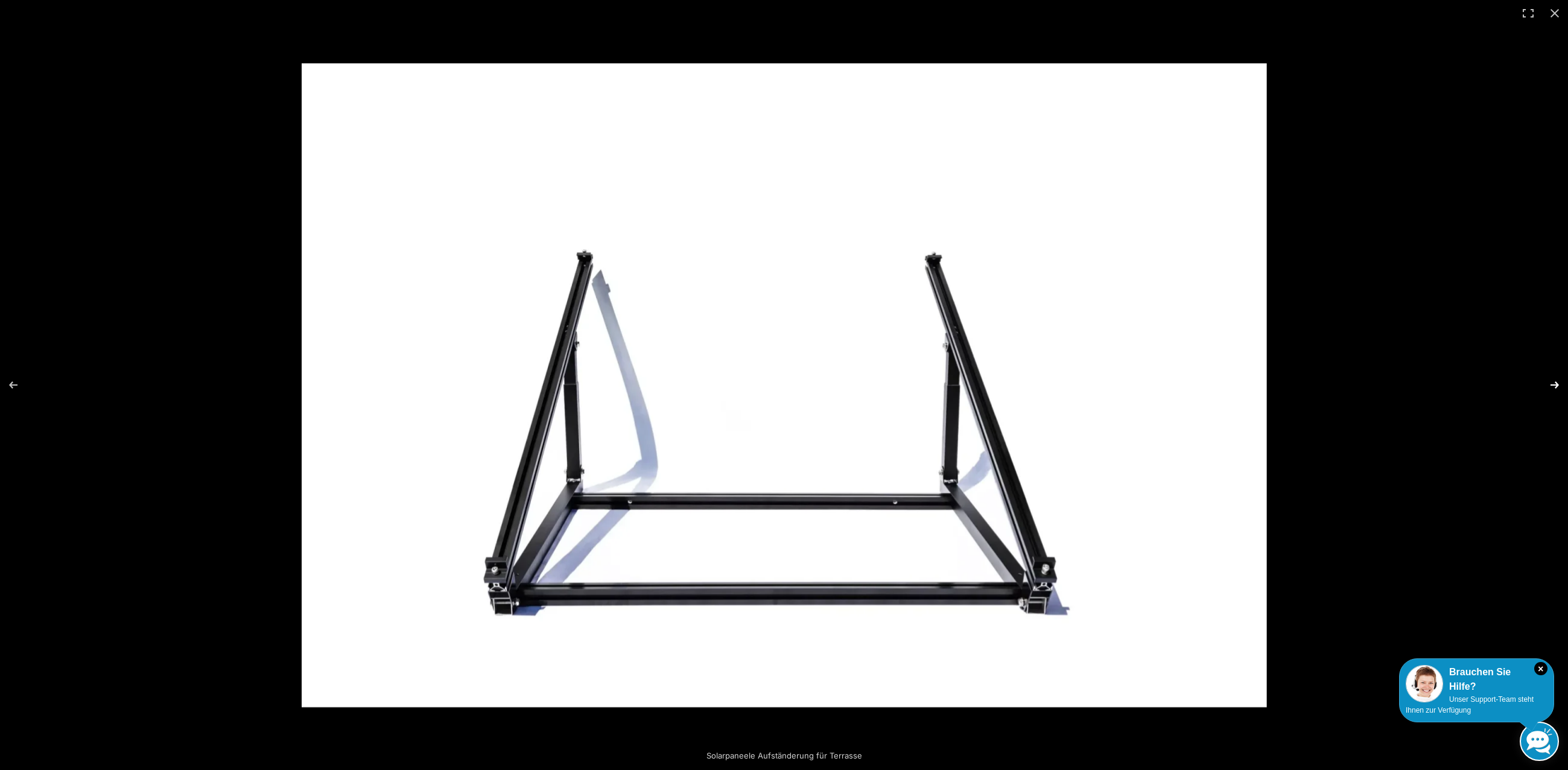
click at [1550, 382] on button "Next (arrow right)" at bounding box center [1547, 385] width 42 height 60
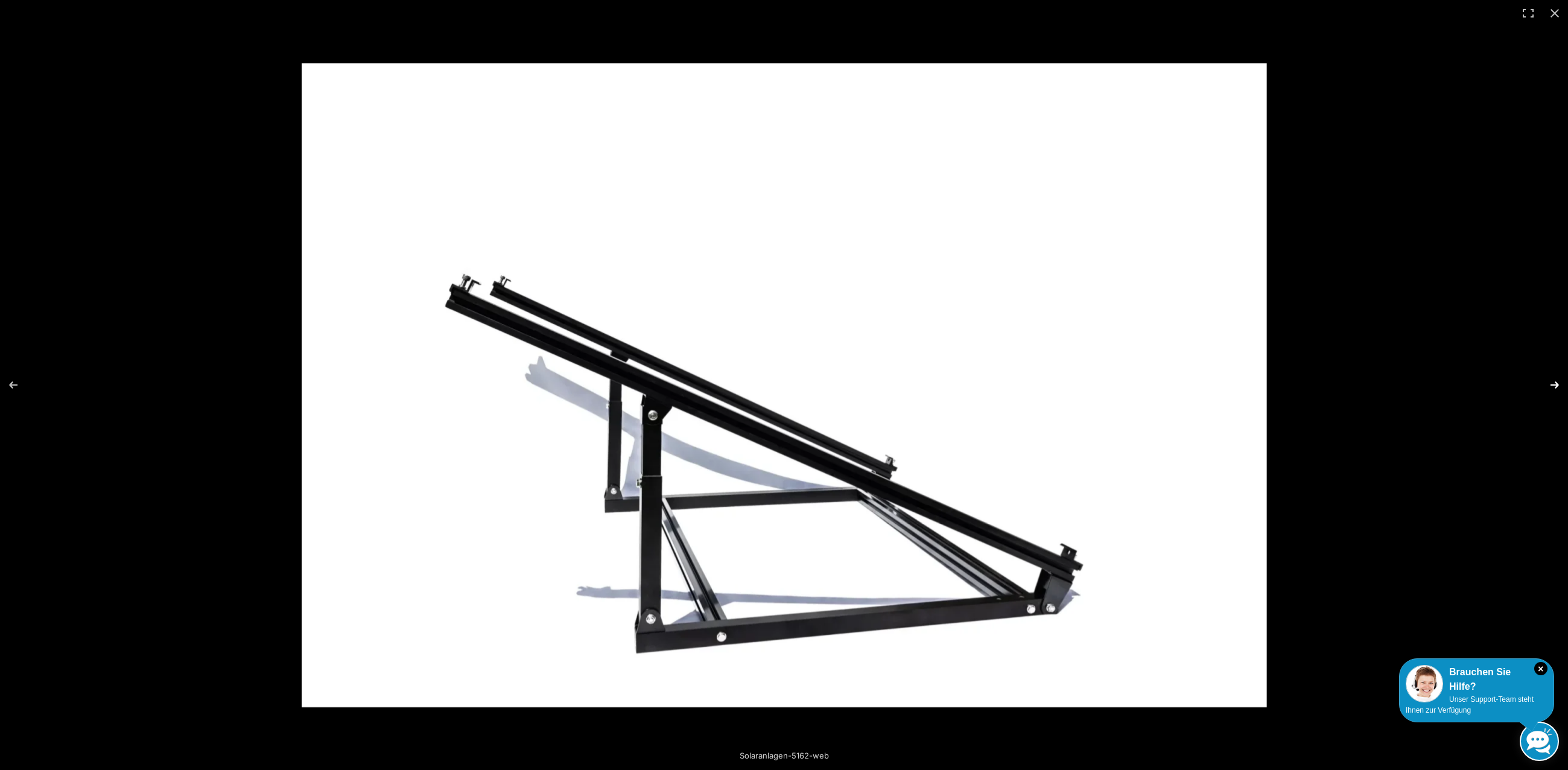
click at [1550, 382] on button "Next (arrow right)" at bounding box center [1547, 385] width 42 height 60
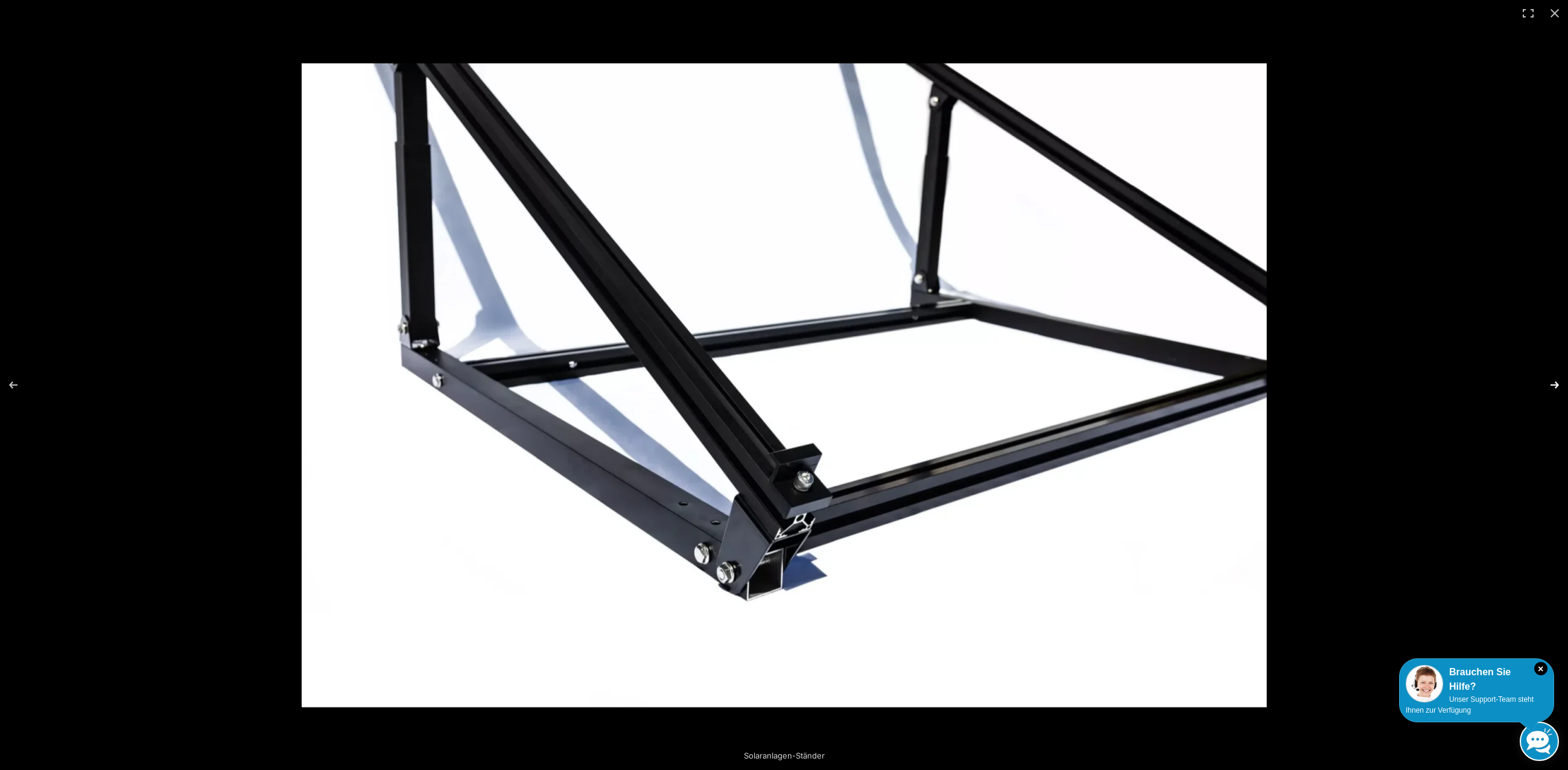
click at [1553, 381] on button "Next (arrow right)" at bounding box center [1547, 385] width 42 height 60
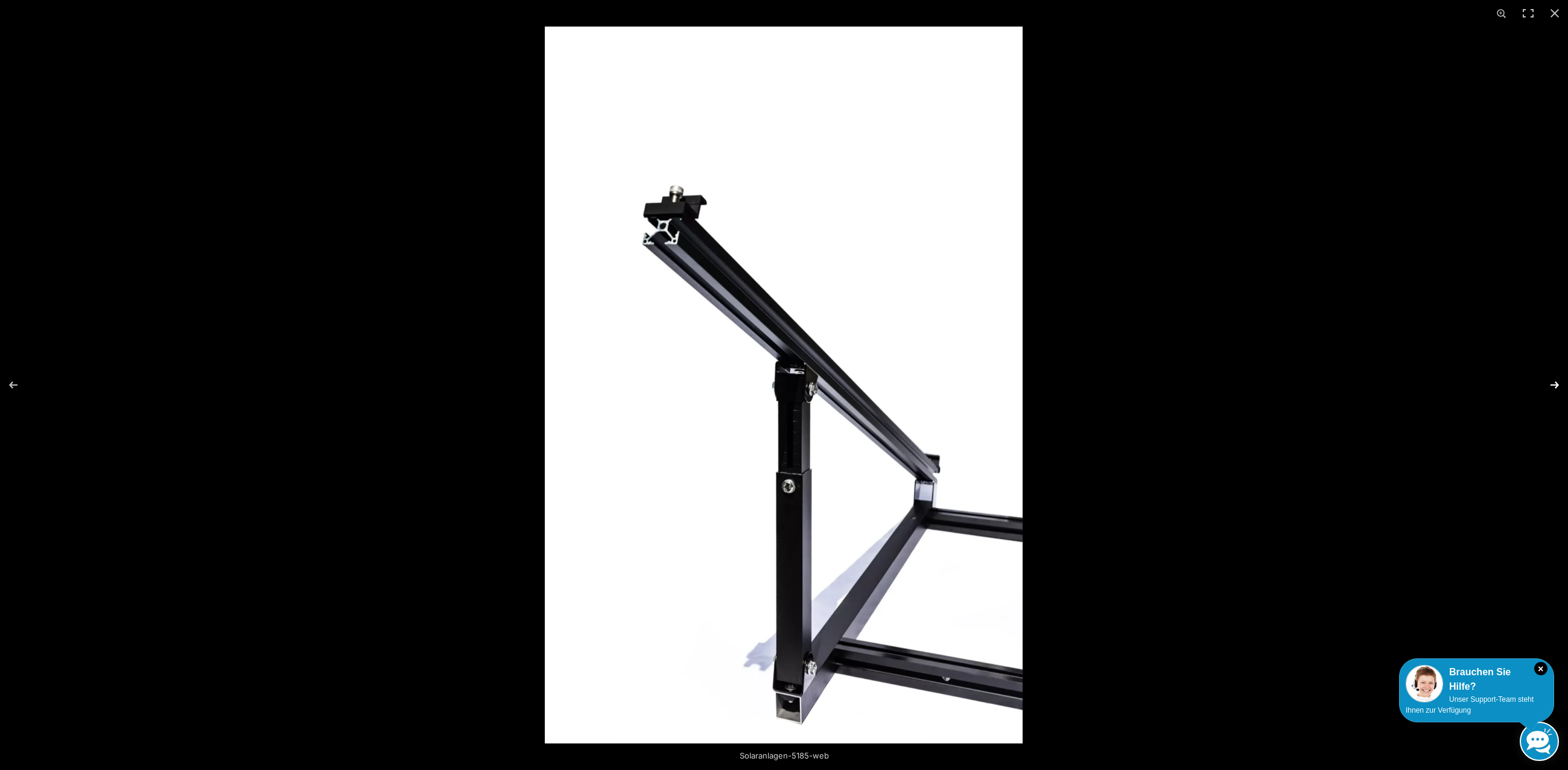
click at [1553, 381] on button "Next (arrow right)" at bounding box center [1547, 385] width 42 height 60
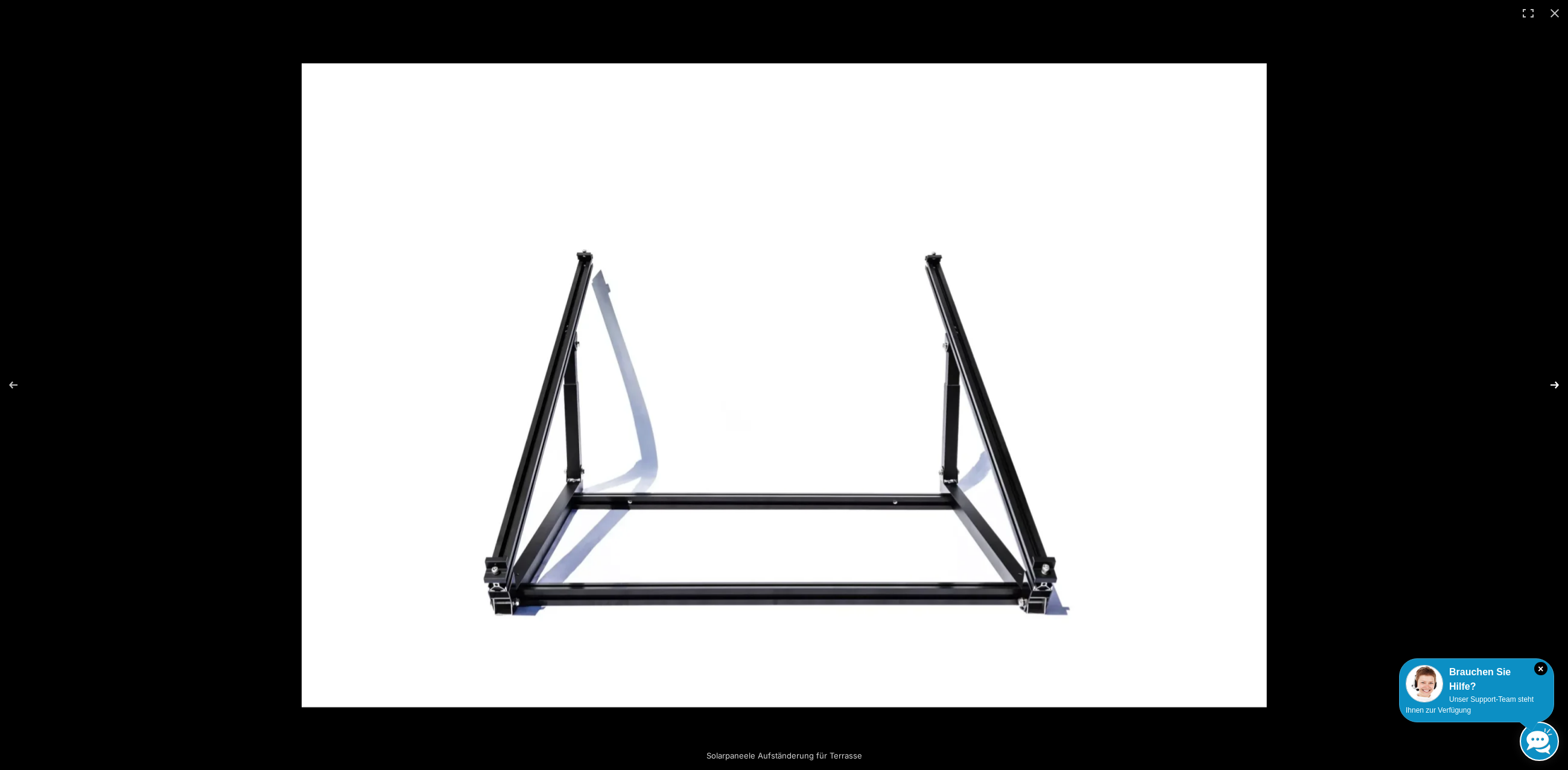
click at [1553, 381] on button "Next (arrow right)" at bounding box center [1547, 385] width 42 height 60
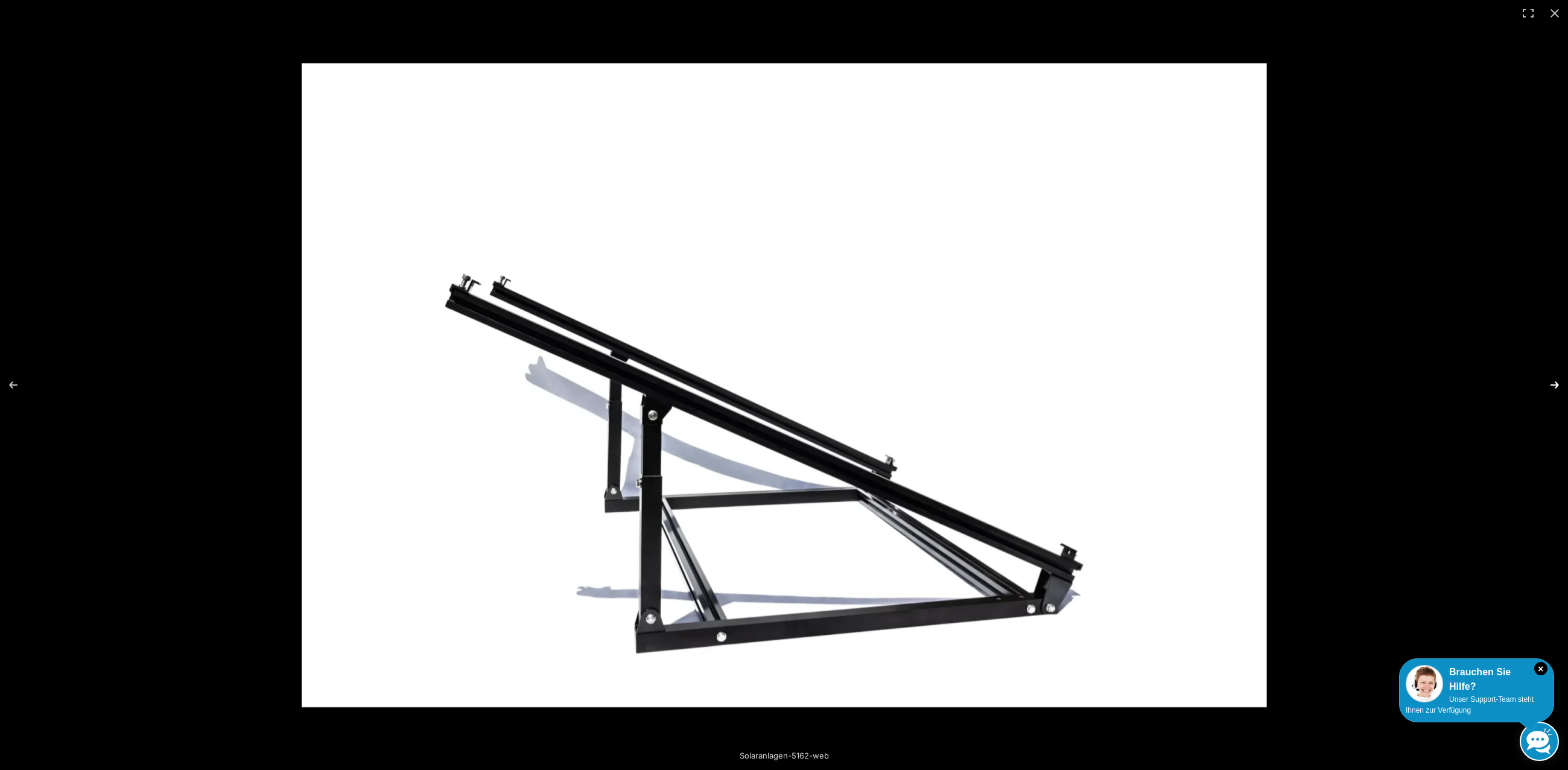
click at [1553, 381] on button "Next (arrow right)" at bounding box center [1547, 385] width 42 height 60
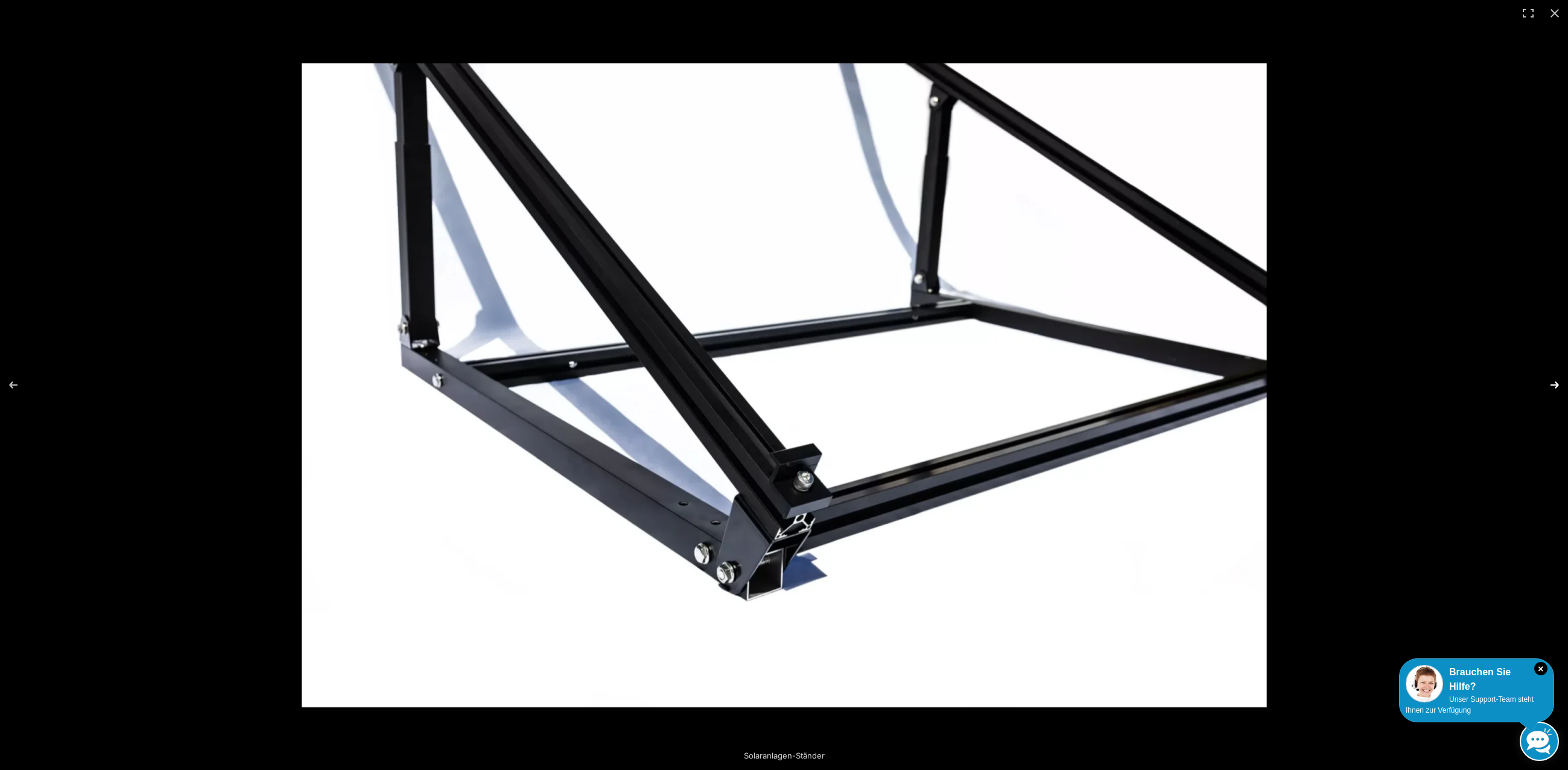
click at [1553, 381] on button "Next (arrow right)" at bounding box center [1547, 385] width 42 height 60
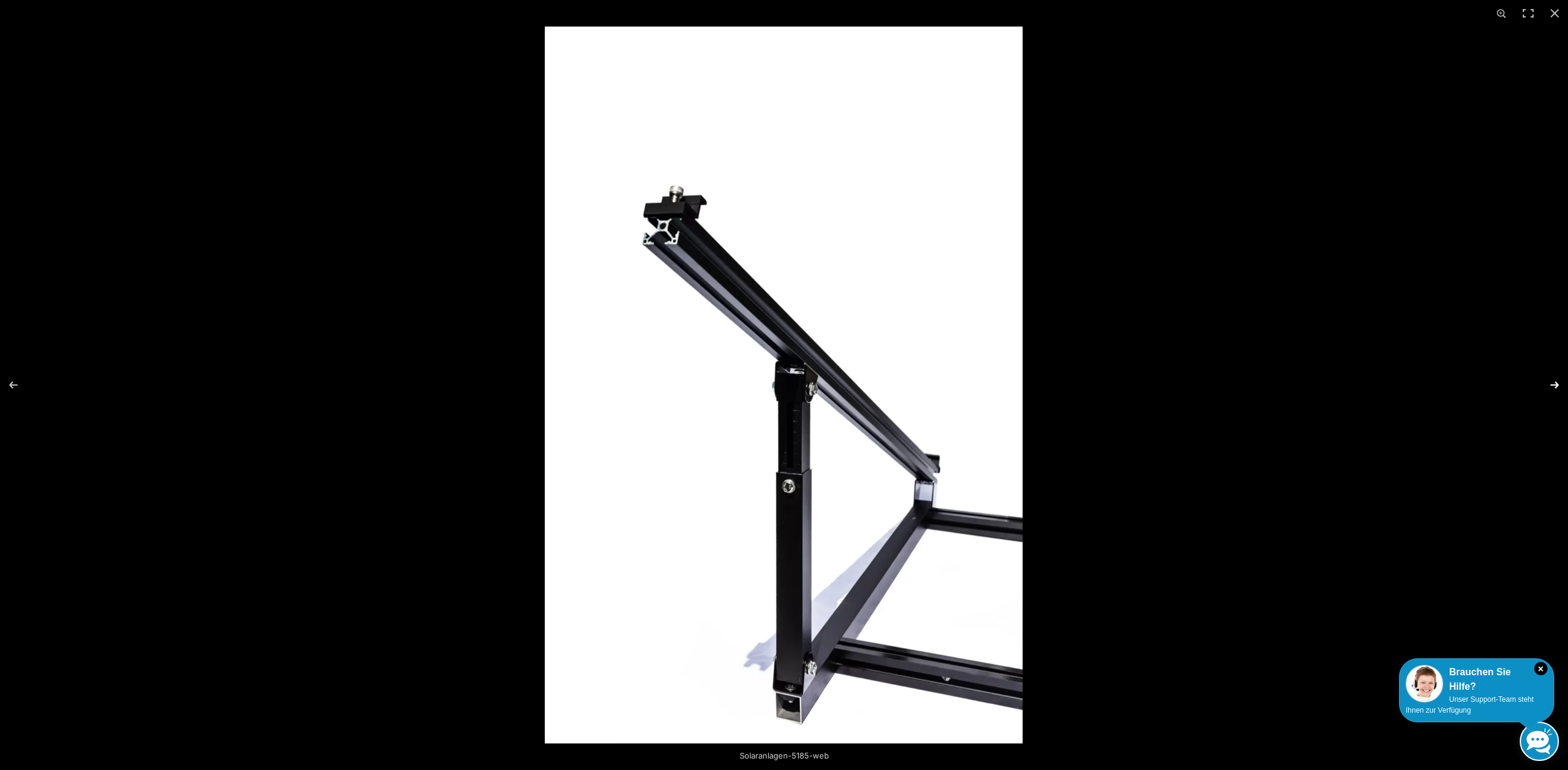
click at [1553, 381] on button "Next (arrow right)" at bounding box center [1547, 385] width 42 height 60
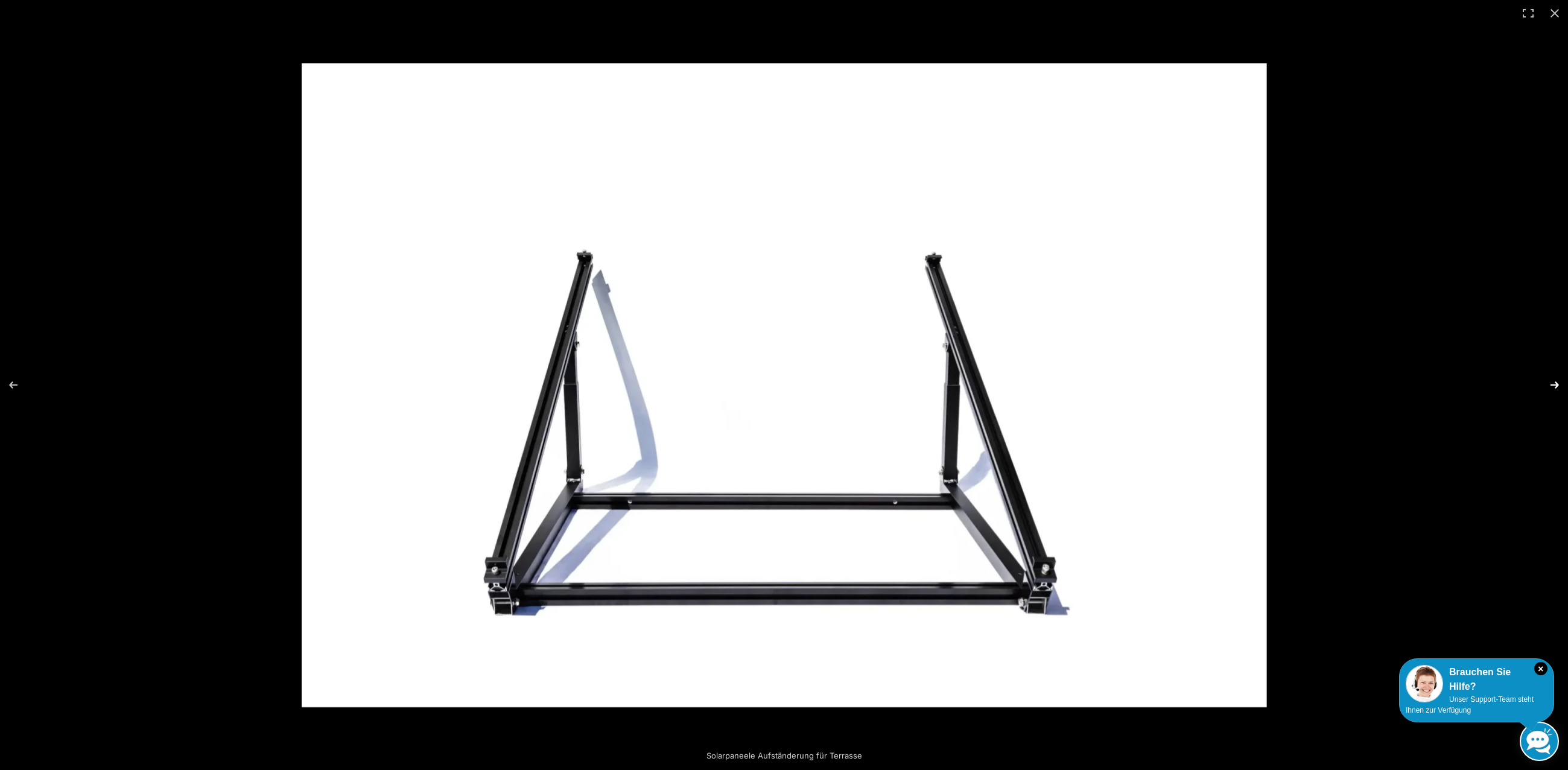
click at [1553, 381] on button "Next (arrow right)" at bounding box center [1547, 385] width 42 height 60
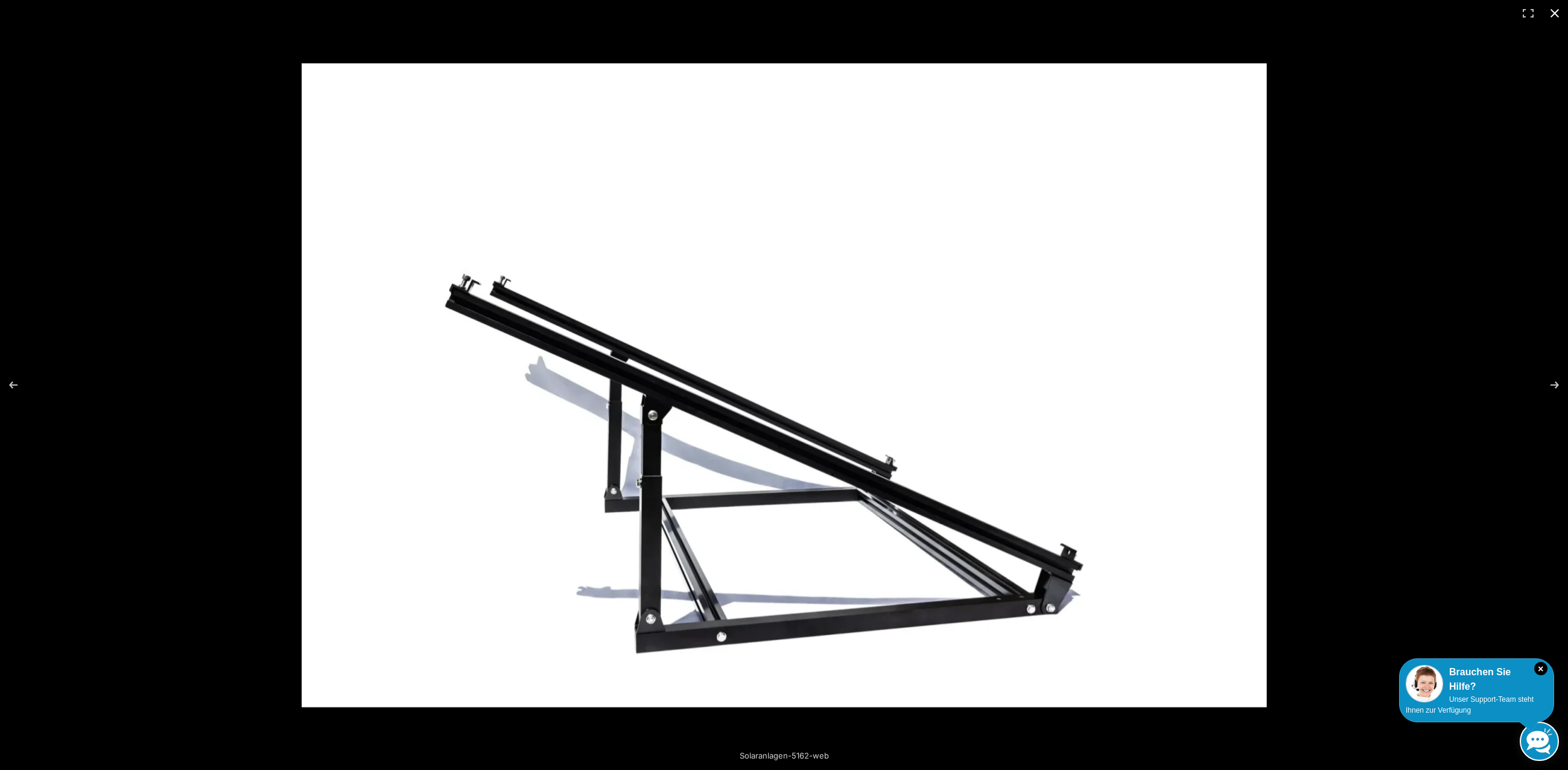
click at [1558, 12] on button "Close (Esc)" at bounding box center [1555, 13] width 26 height 26
